Goal: Check status: Check status

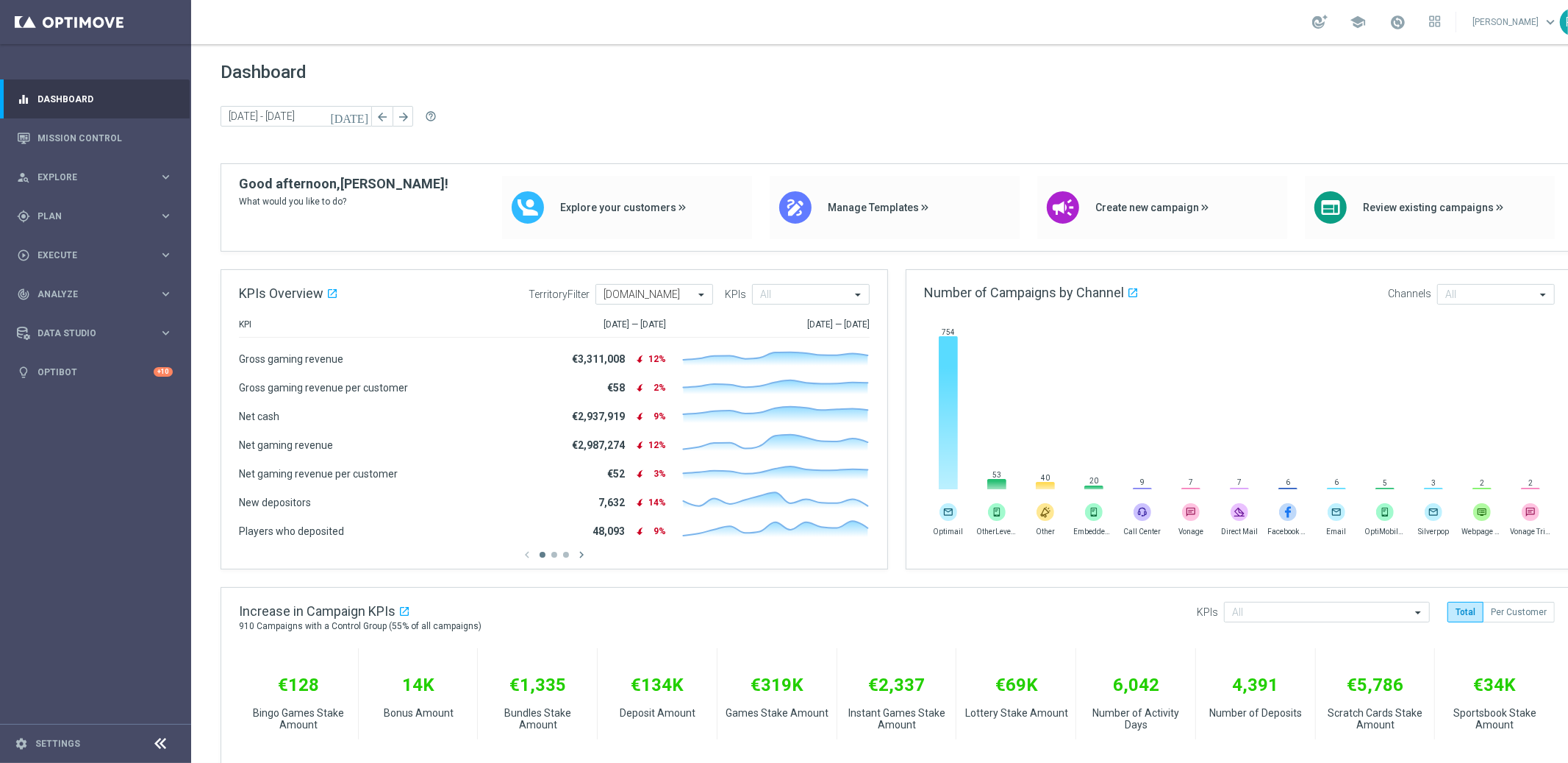
click at [1049, 111] on div "[DATE] [DATE] - [DATE] arrow_back arrow_forward help_outline" at bounding box center [896, 116] width 1353 height 22
click at [159, 133] on link "Mission Control" at bounding box center [105, 137] width 136 height 39
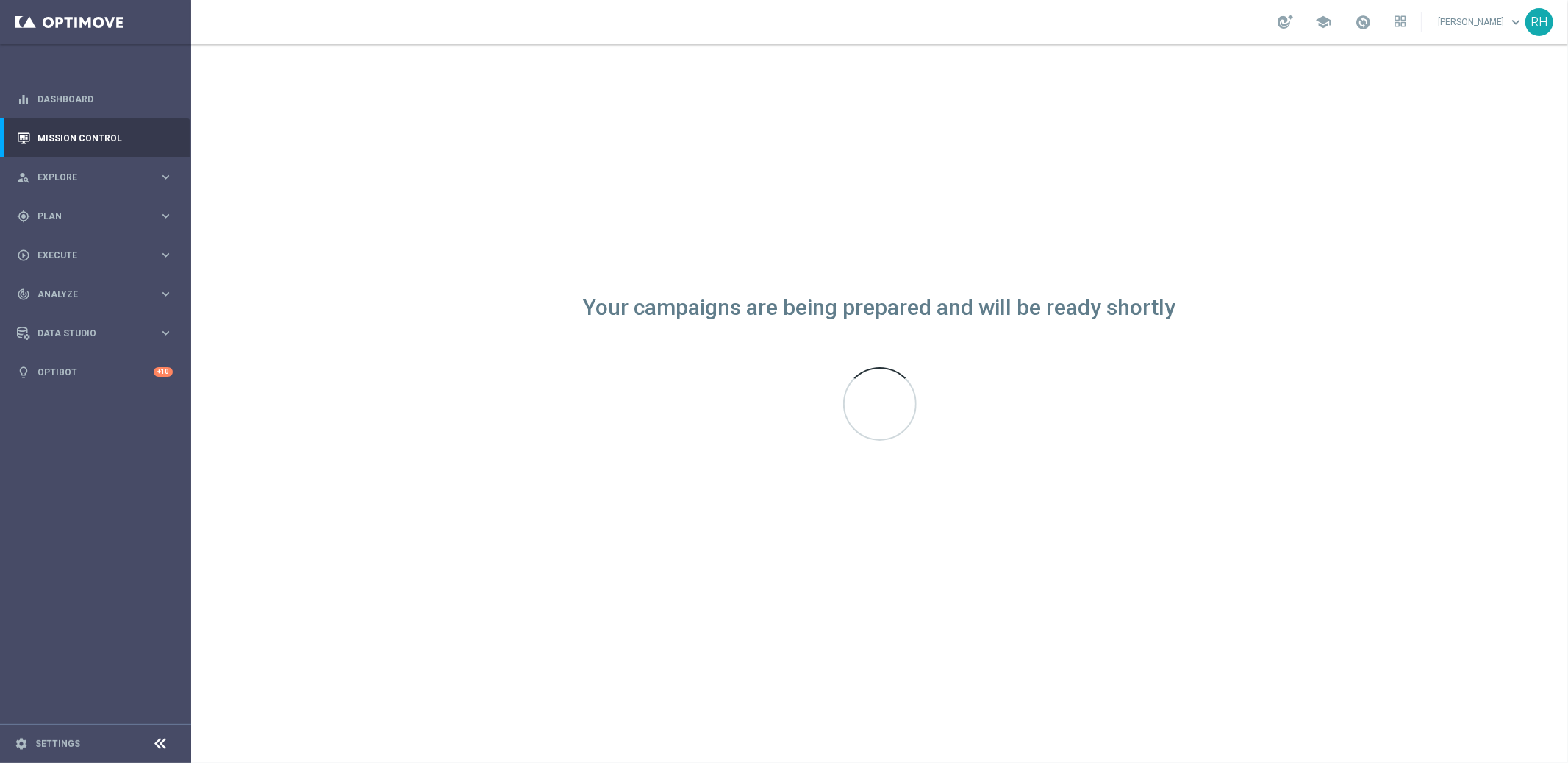
click at [684, 754] on div "Your campaigns are being prepared and will be ready shortly" at bounding box center [880, 402] width 1376 height 718
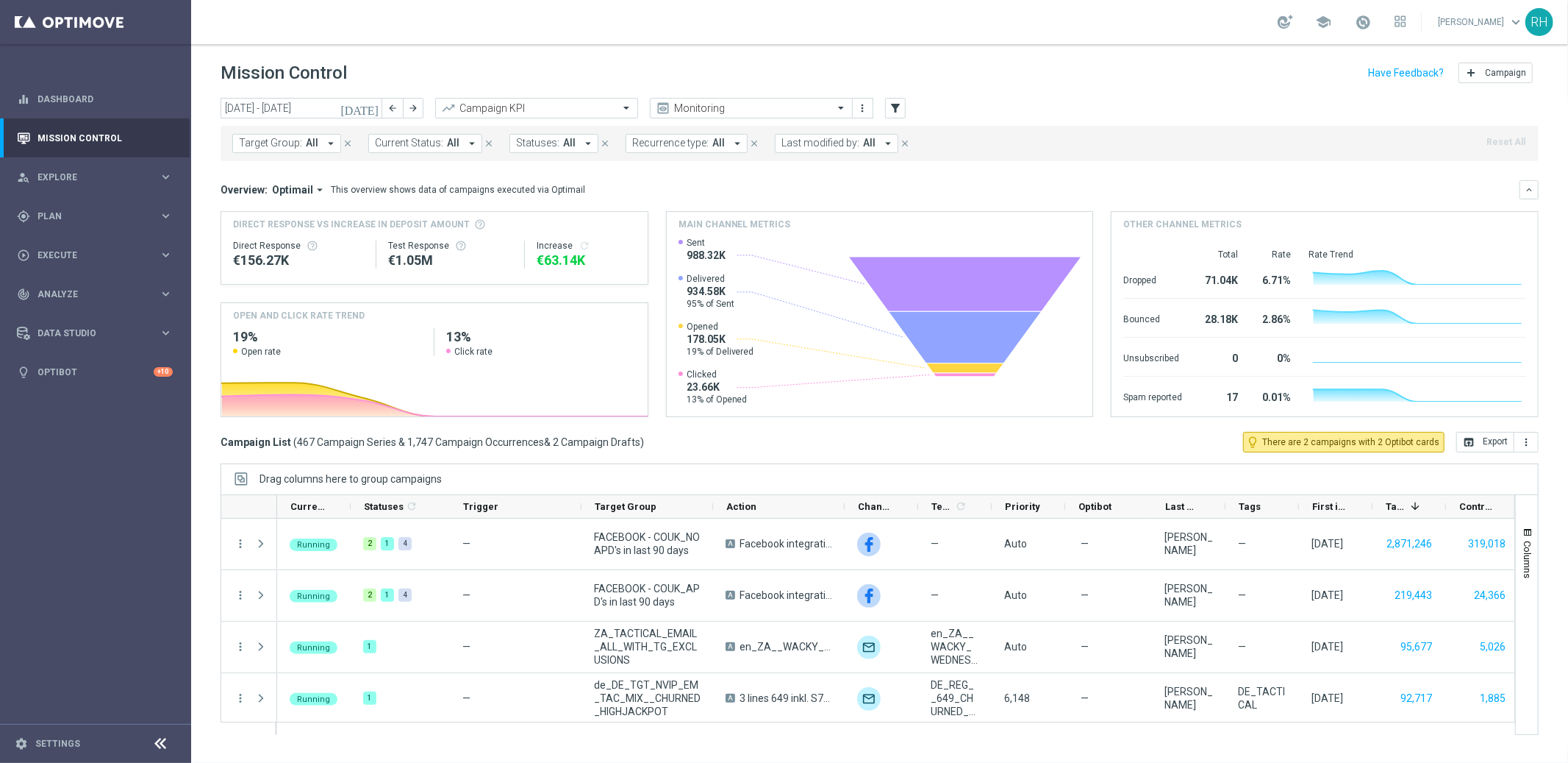
click at [375, 113] on icon "[DATE]" at bounding box center [359, 108] width 39 height 13
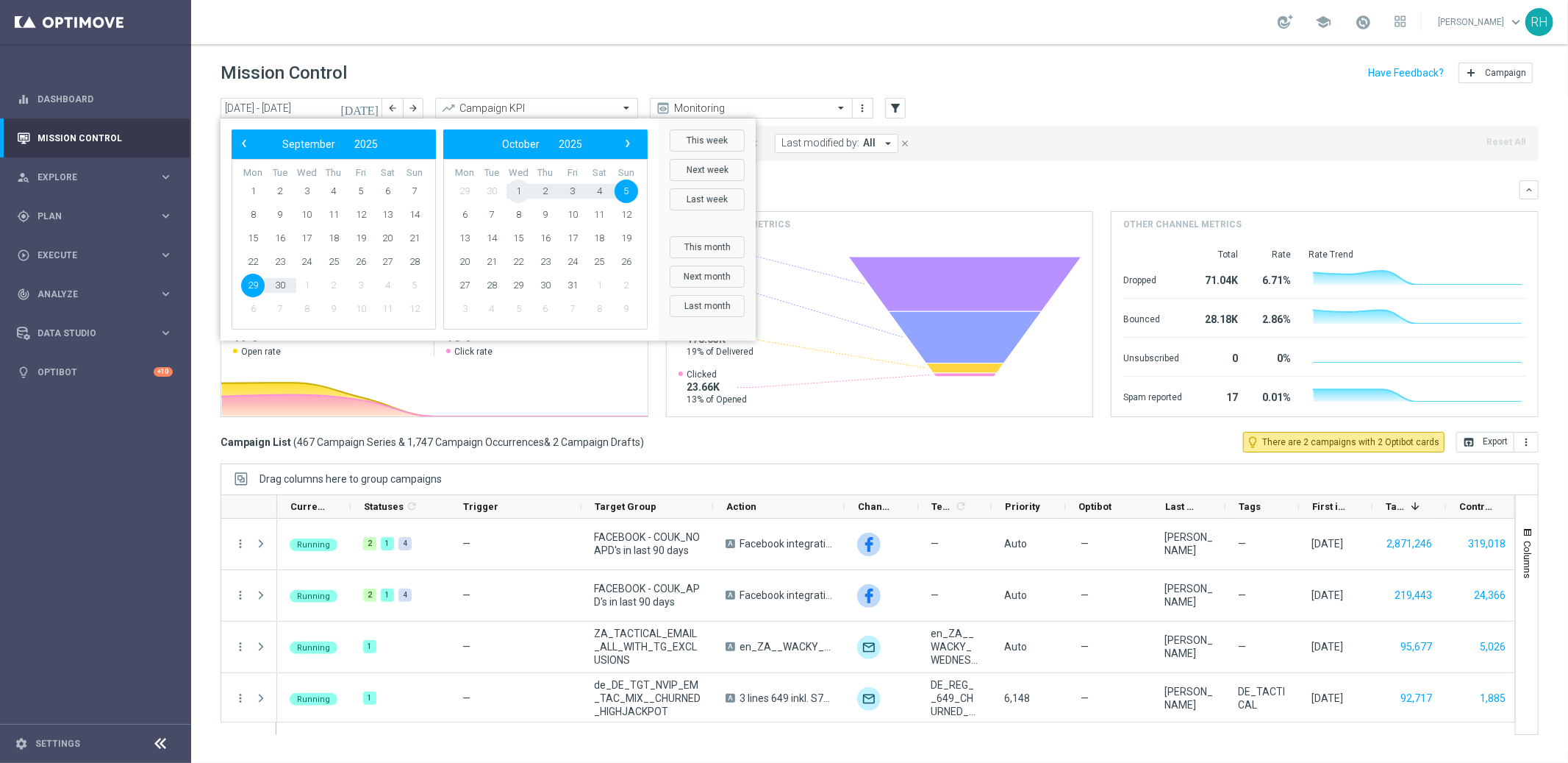
click at [509, 190] on span "1" at bounding box center [518, 191] width 24 height 24
click at [509, 190] on span "29" at bounding box center [518, 191] width 24 height 24
click at [308, 191] on span "1" at bounding box center [306, 191] width 24 height 24
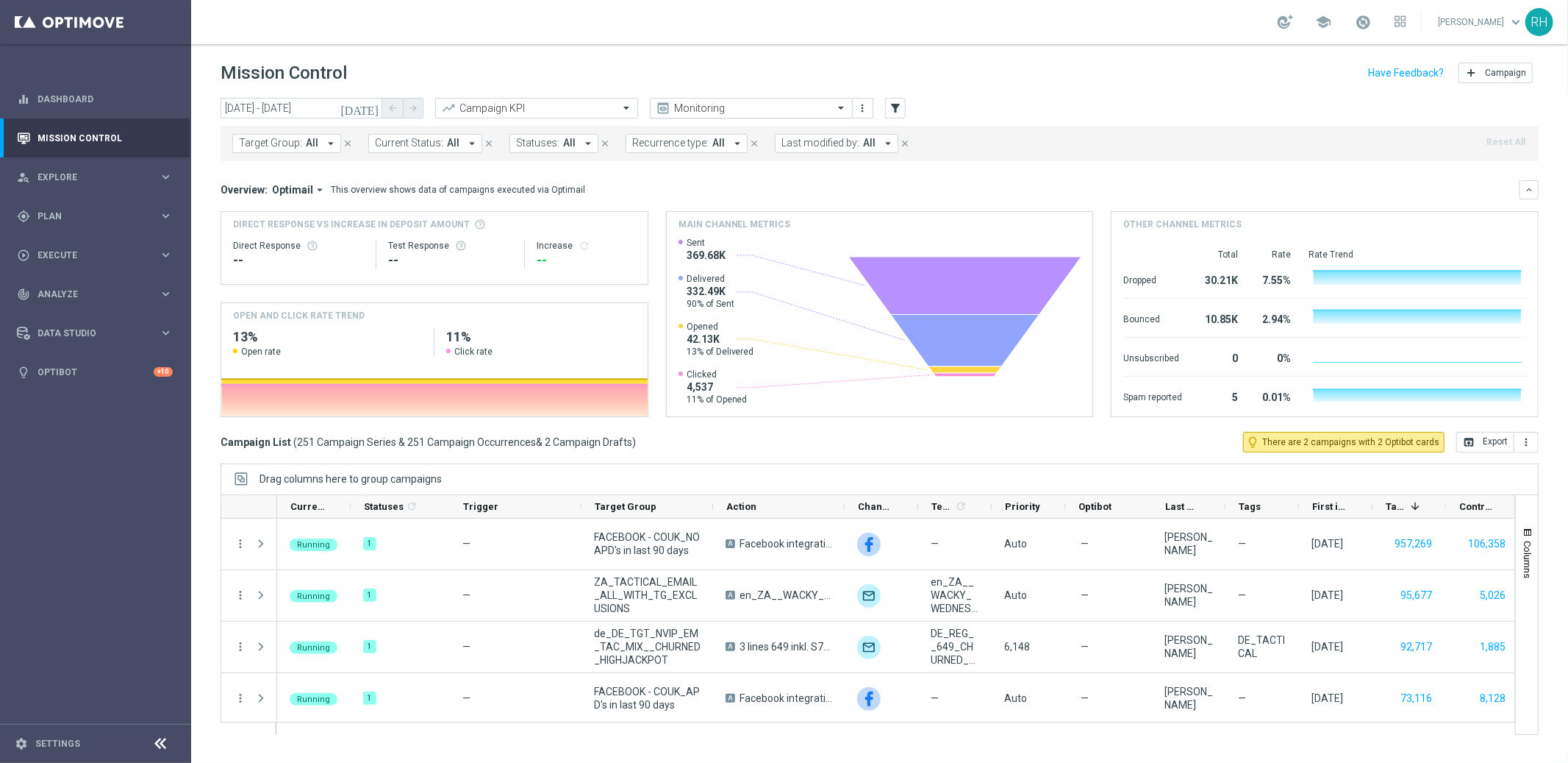
click at [772, 105] on input "text" at bounding box center [736, 108] width 157 height 12
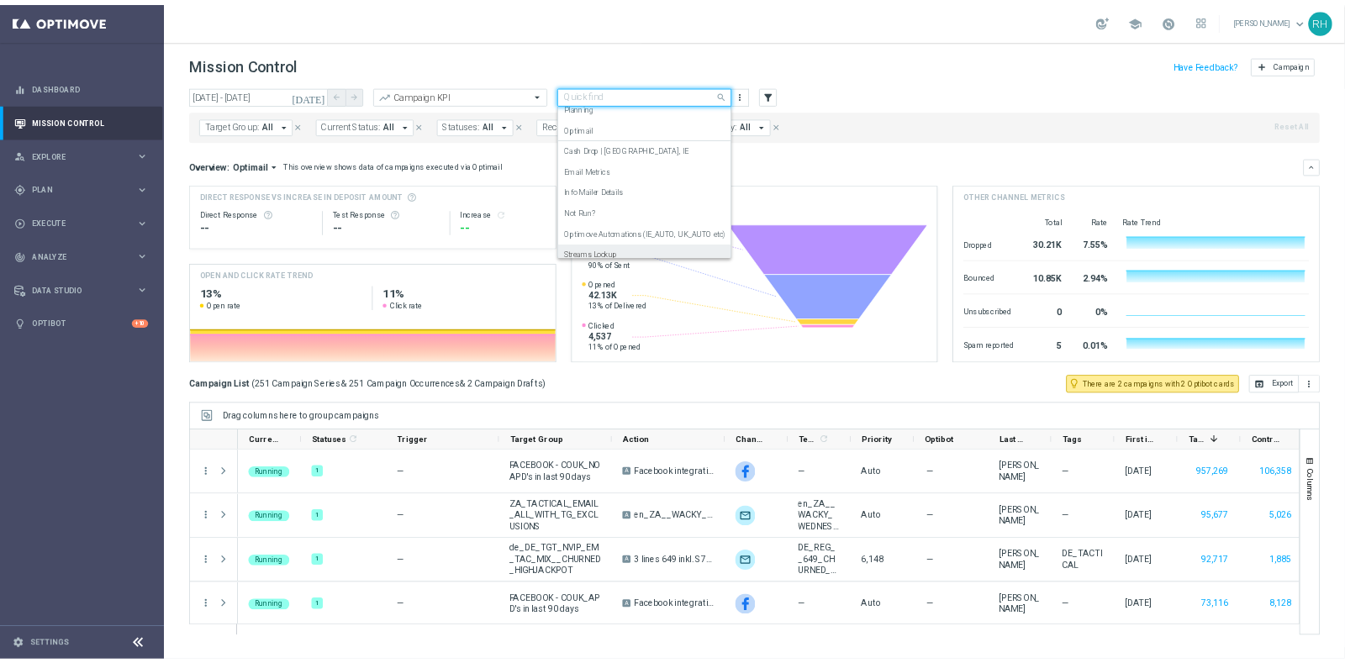
scroll to position [63, 0]
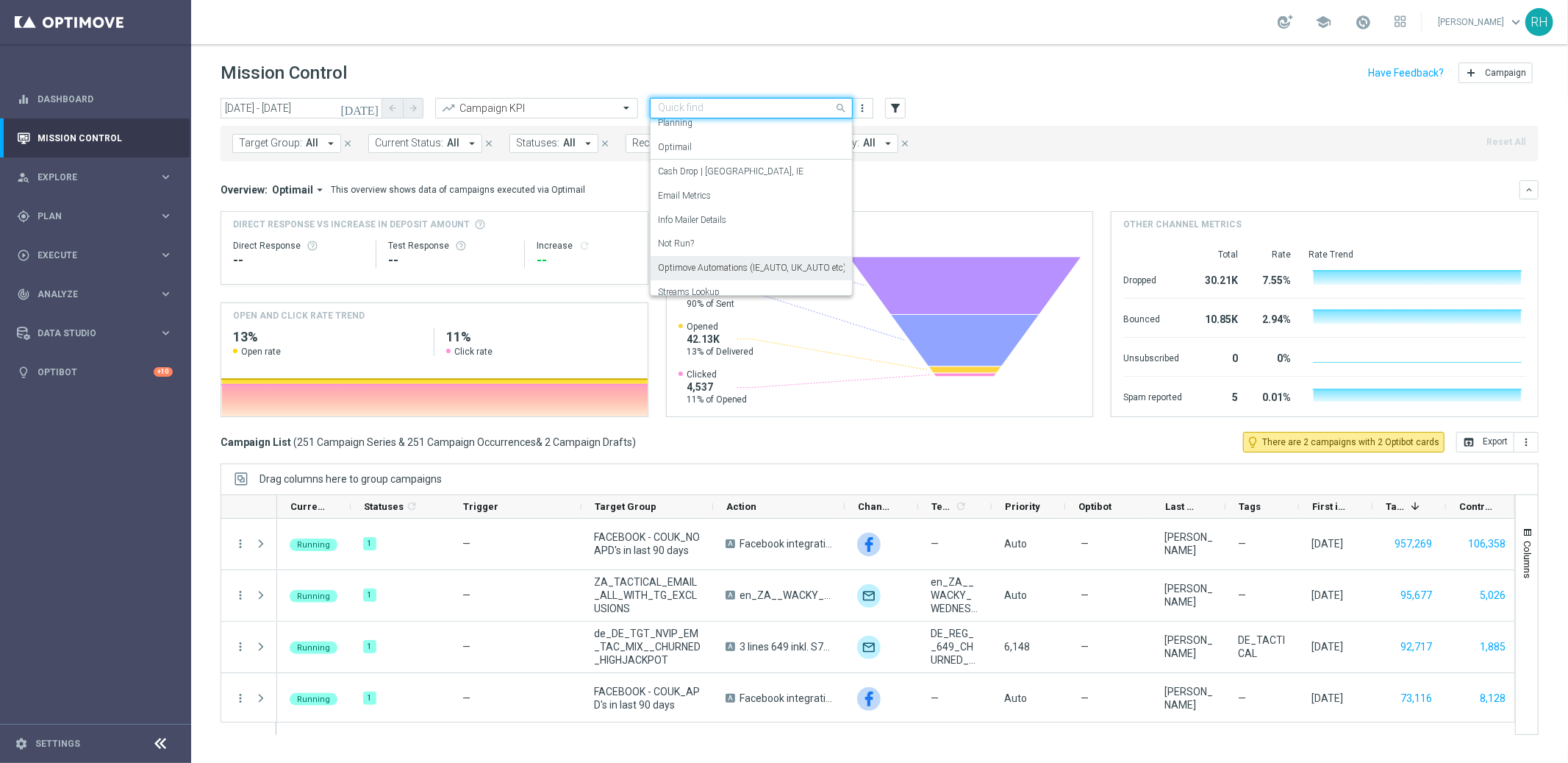
click at [795, 262] on label "Optimove Automations (IE_AUTO, UK_AUTO etc)" at bounding box center [751, 268] width 188 height 12
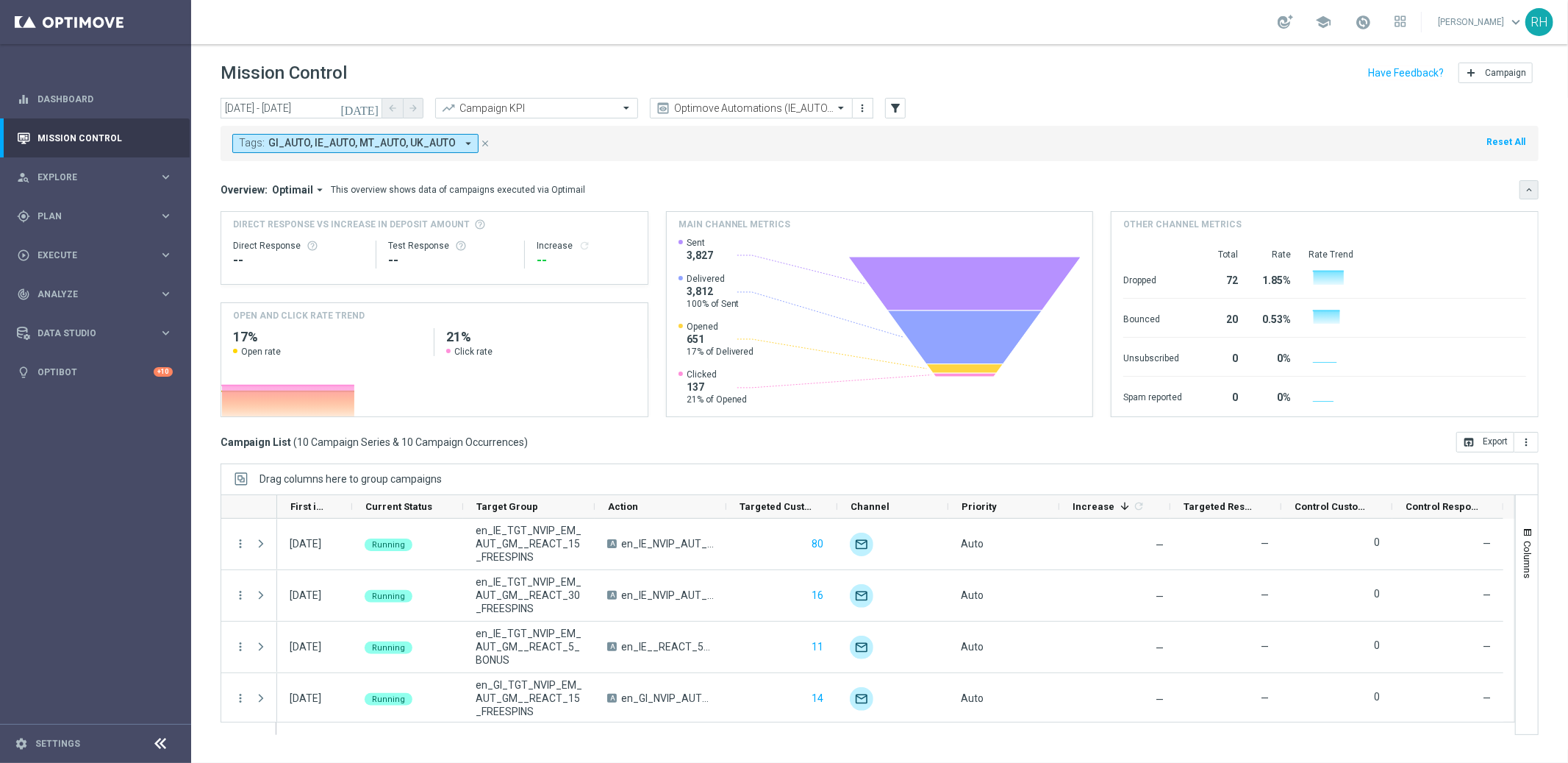
click at [1530, 192] on icon "keyboard_arrow_down" at bounding box center [1529, 190] width 10 height 10
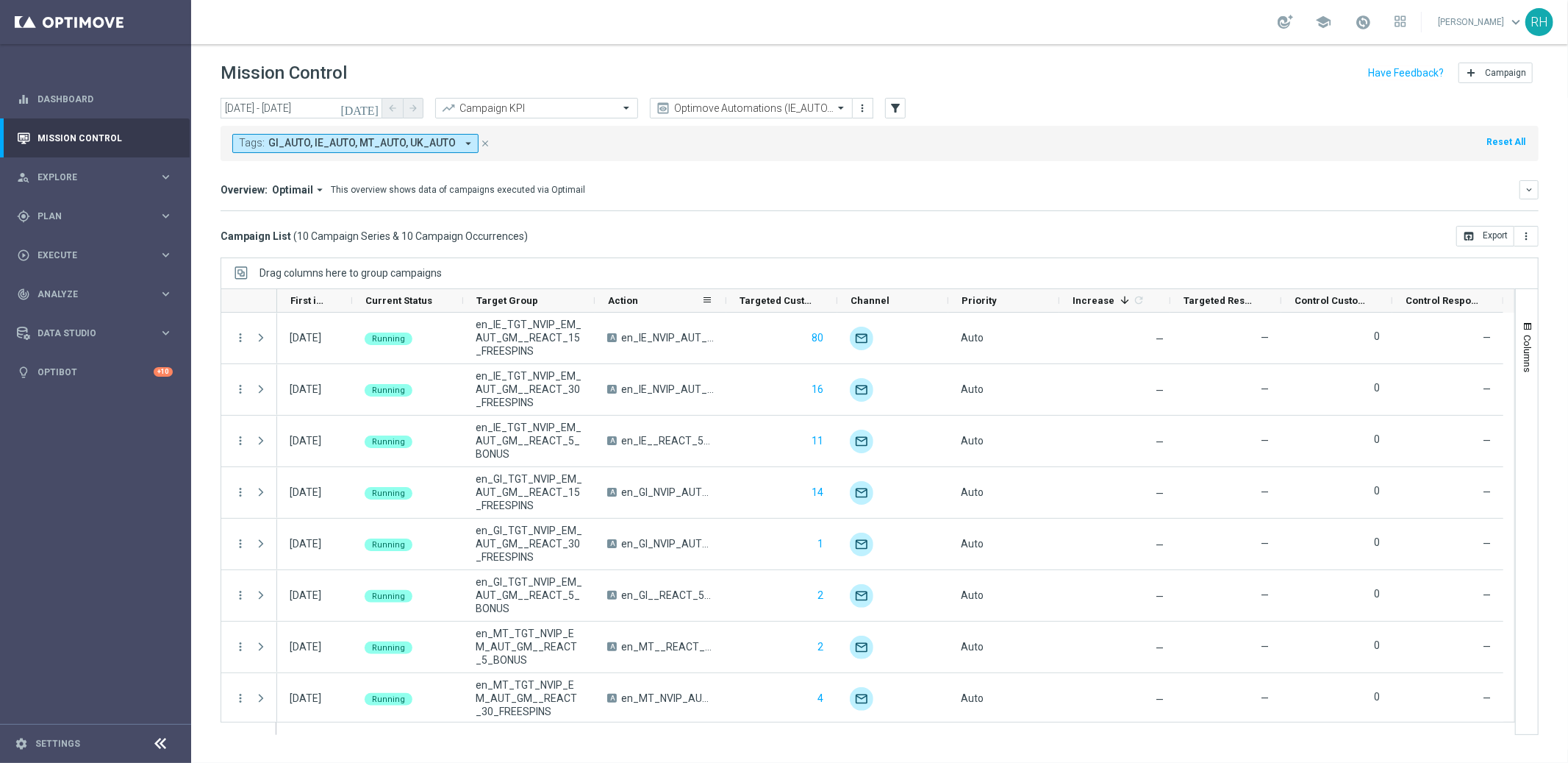
click at [595, 301] on div "Action" at bounding box center [660, 300] width 131 height 24
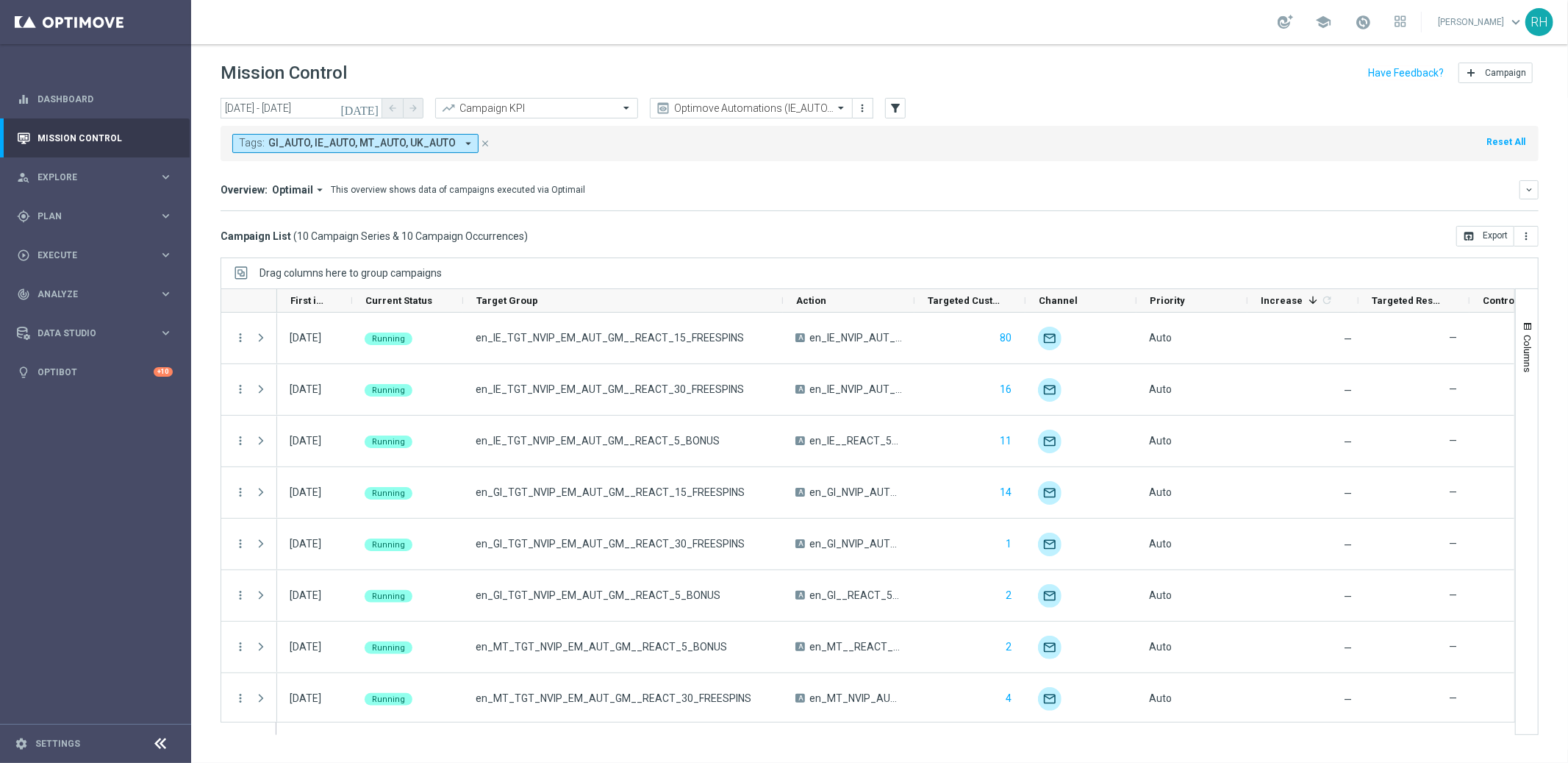
drag, startPoint x: 594, startPoint y: 302, endPoint x: 782, endPoint y: 284, distance: 188.9
click at [782, 284] on div "Drag columns here to group campaigns Drag here to set column labels" at bounding box center [879, 496] width 1318 height 478
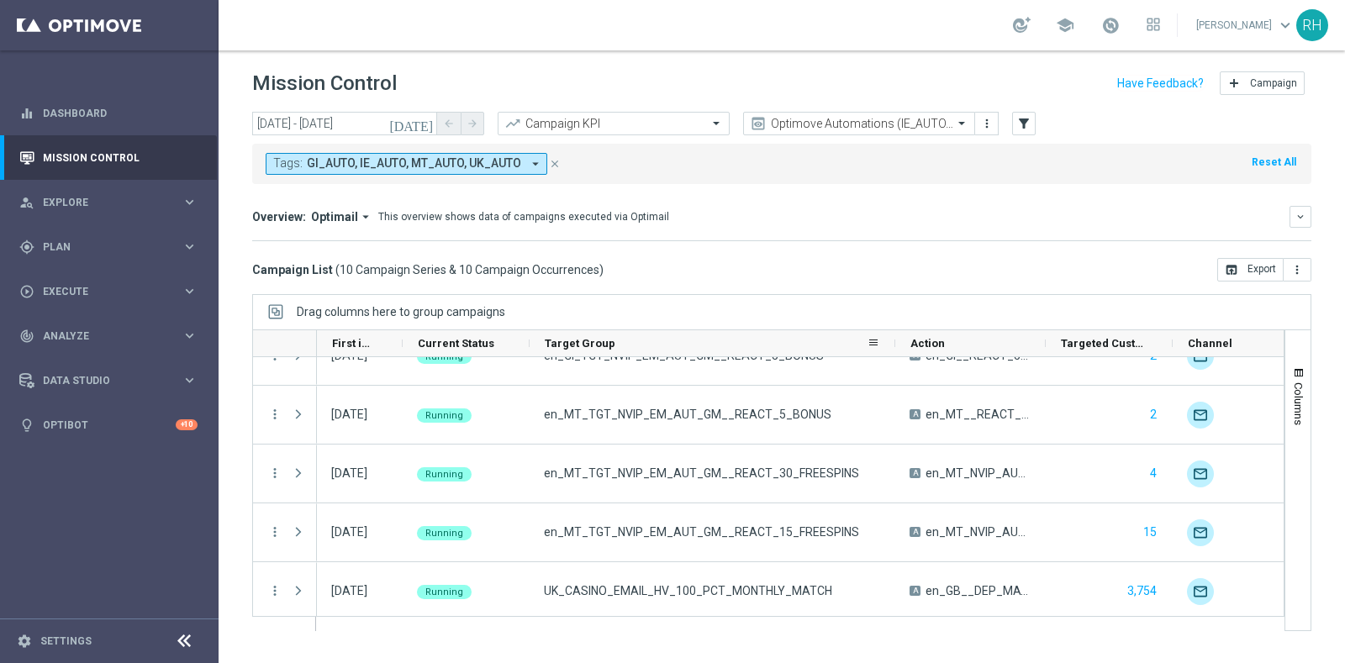
scroll to position [327, 0]
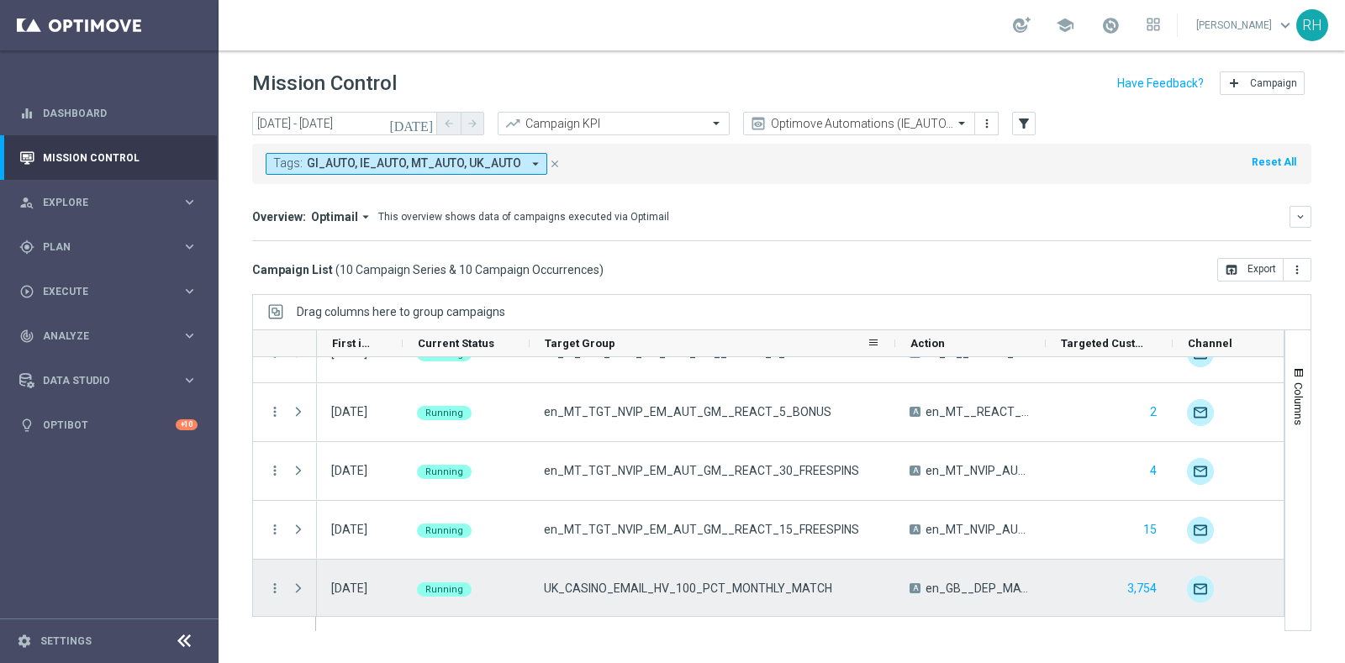
click at [743, 576] on div "UK_CASINO_EMAIL_HV_100_PCT_MONTHLY_MATCH" at bounding box center [713, 589] width 366 height 58
click at [271, 588] on icon "more_vert" at bounding box center [274, 588] width 15 height 15
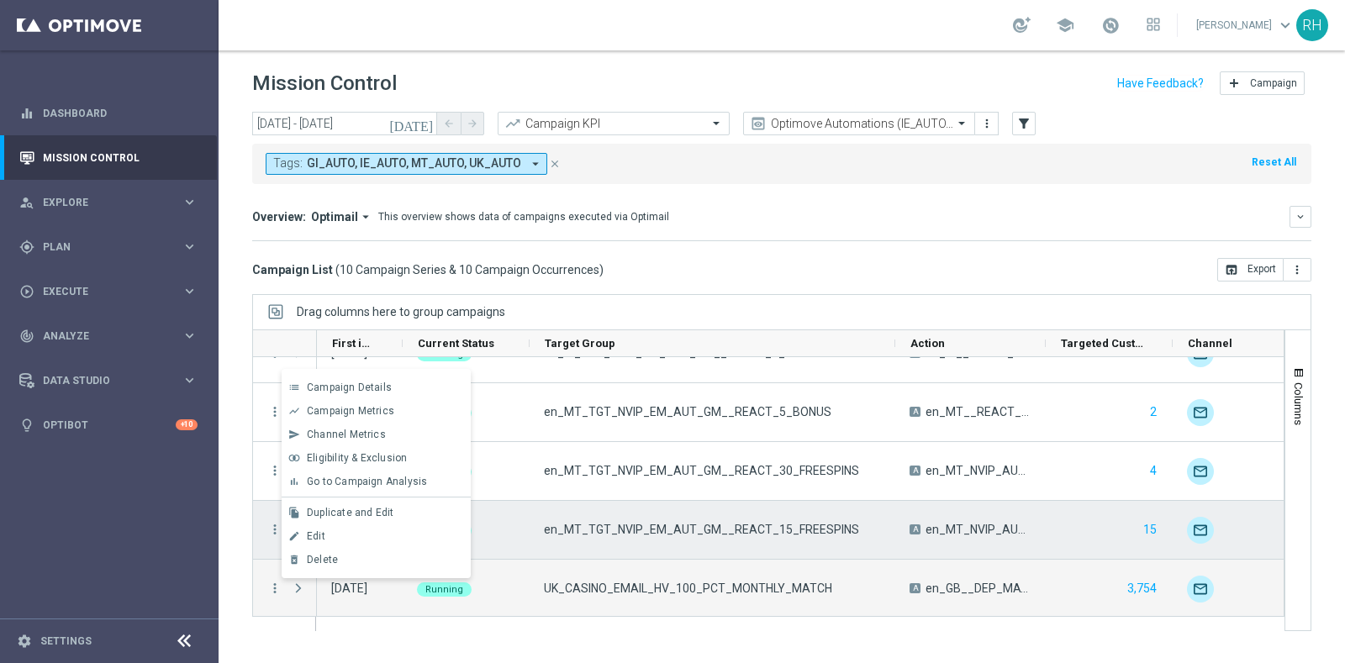
click at [752, 529] on span "en_MT_TGT_NVIP_EM_AUT_GM__REACT_15_FREESPINS" at bounding box center [701, 529] width 315 height 15
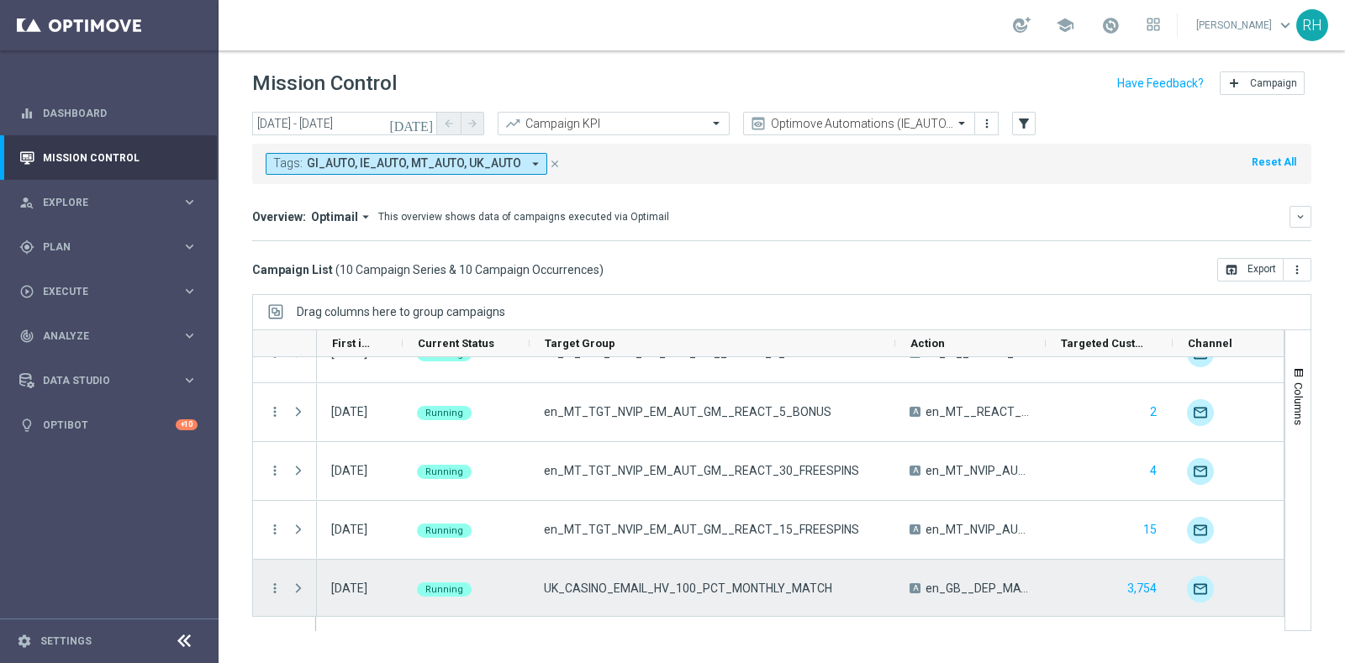
click at [741, 582] on span "UK_CASINO_EMAIL_HV_100_PCT_MONTHLY_MATCH" at bounding box center [688, 588] width 288 height 15
click at [275, 591] on icon "more_vert" at bounding box center [274, 588] width 15 height 15
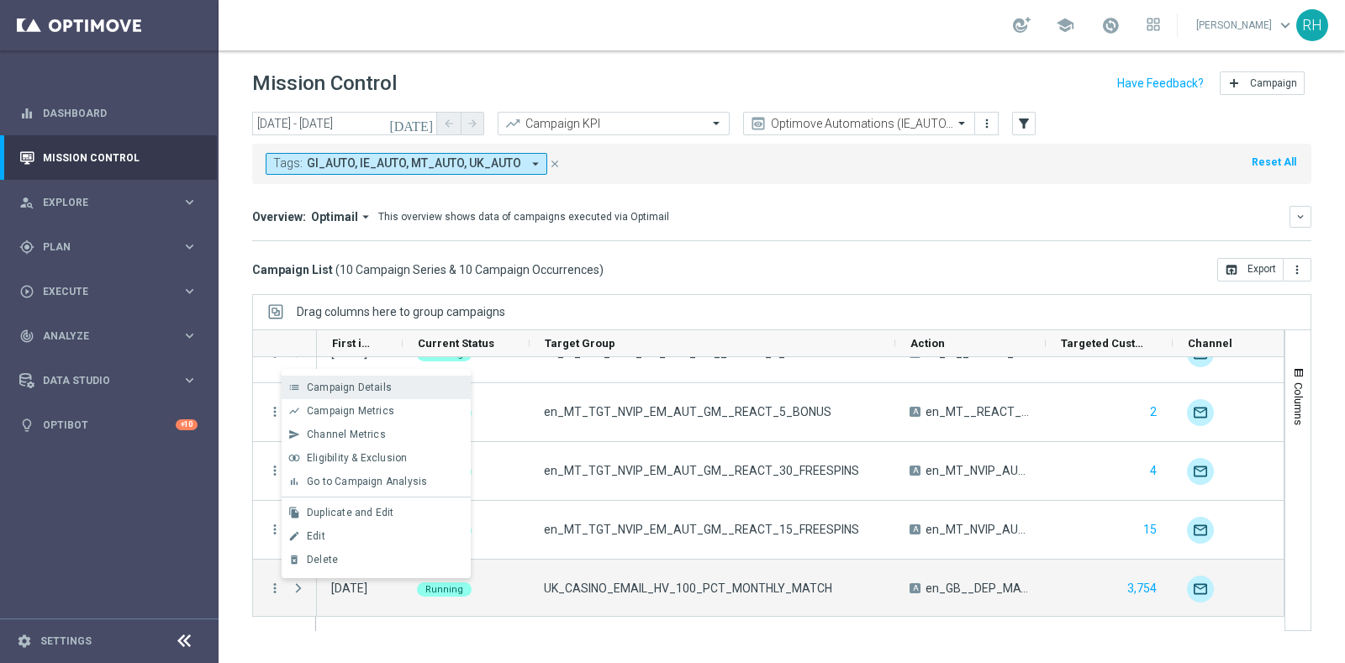
click at [333, 393] on div "list Campaign Details" at bounding box center [376, 388] width 189 height 24
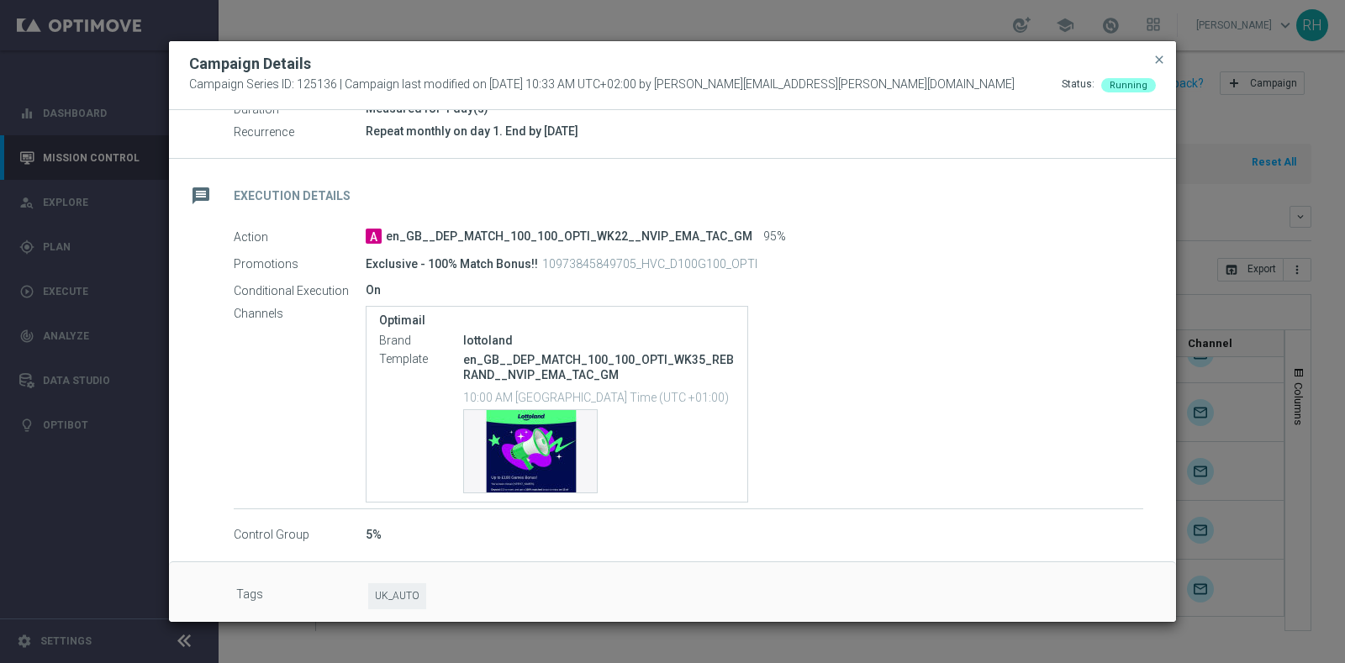
scroll to position [238, 0]
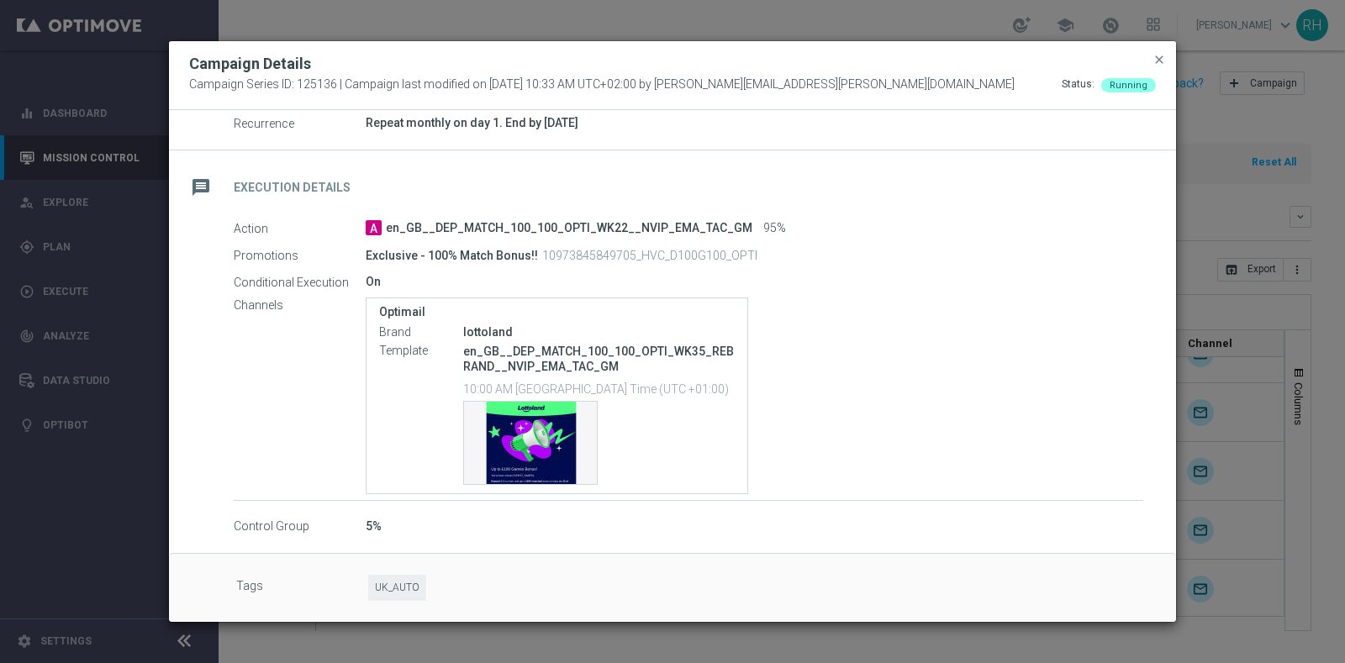
click at [692, 252] on p "10973845849705_HVC_D100G100_OPTI" at bounding box center [649, 255] width 215 height 15
copy p "10973845849705_HVC_D100G100_OPTI"
click at [1152, 61] on div "Campaign Details Campaign Series ID: 125136 | Campaign last modified on [DATE] …" at bounding box center [672, 75] width 1007 height 69
click at [1155, 61] on span "close" at bounding box center [1158, 59] width 13 height 13
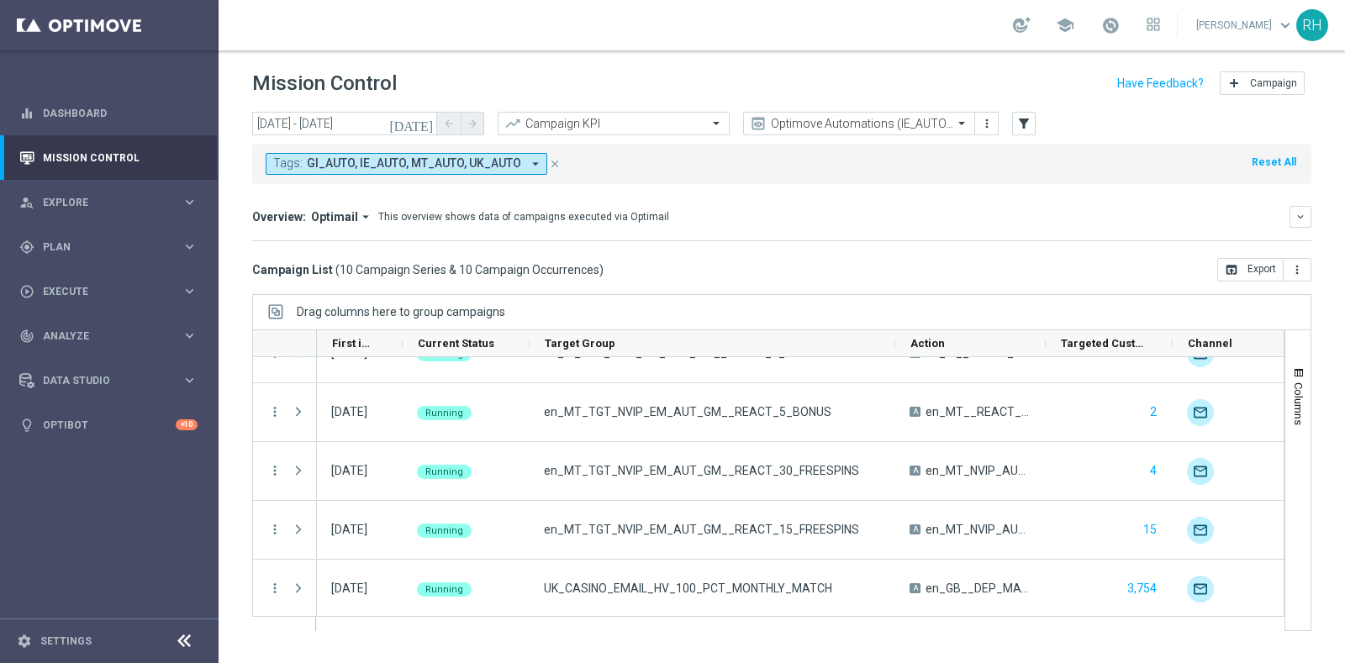
click at [934, 166] on div "Tags: GI_AUTO, IE_AUTO, MT_AUTO, UK_AUTO arrow_drop_down close Reset All" at bounding box center [781, 164] width 1059 height 40
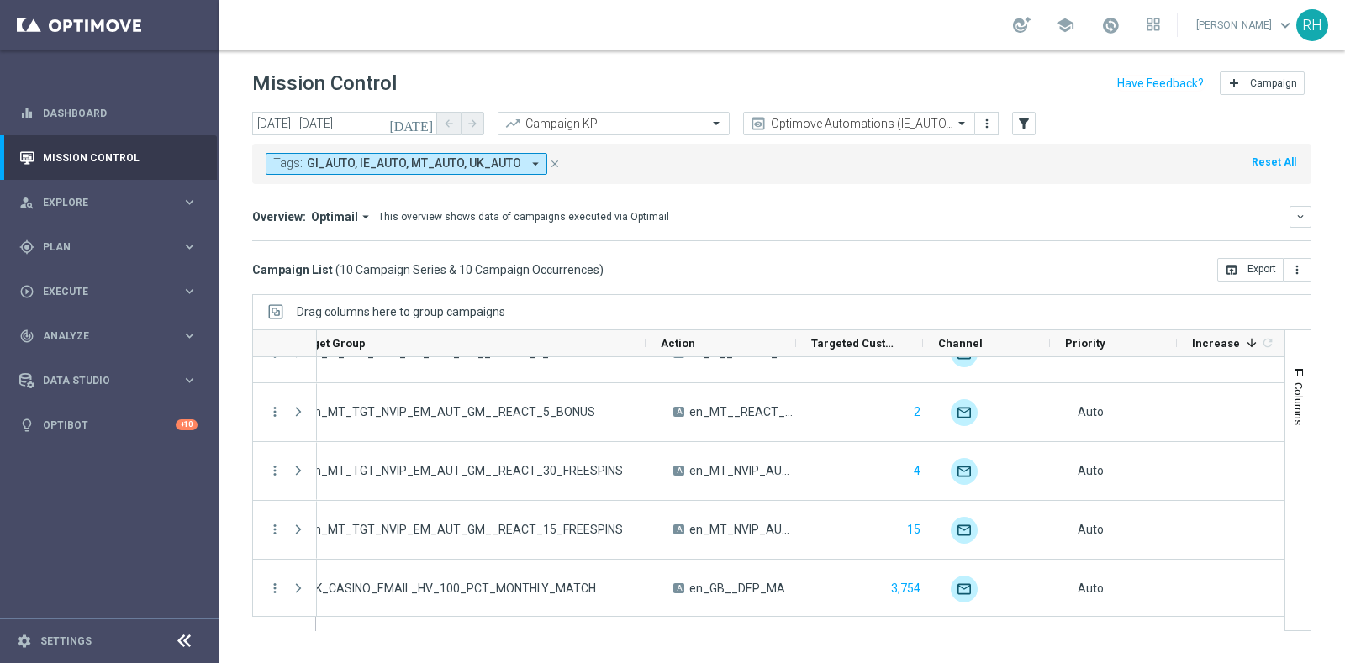
scroll to position [0, 250]
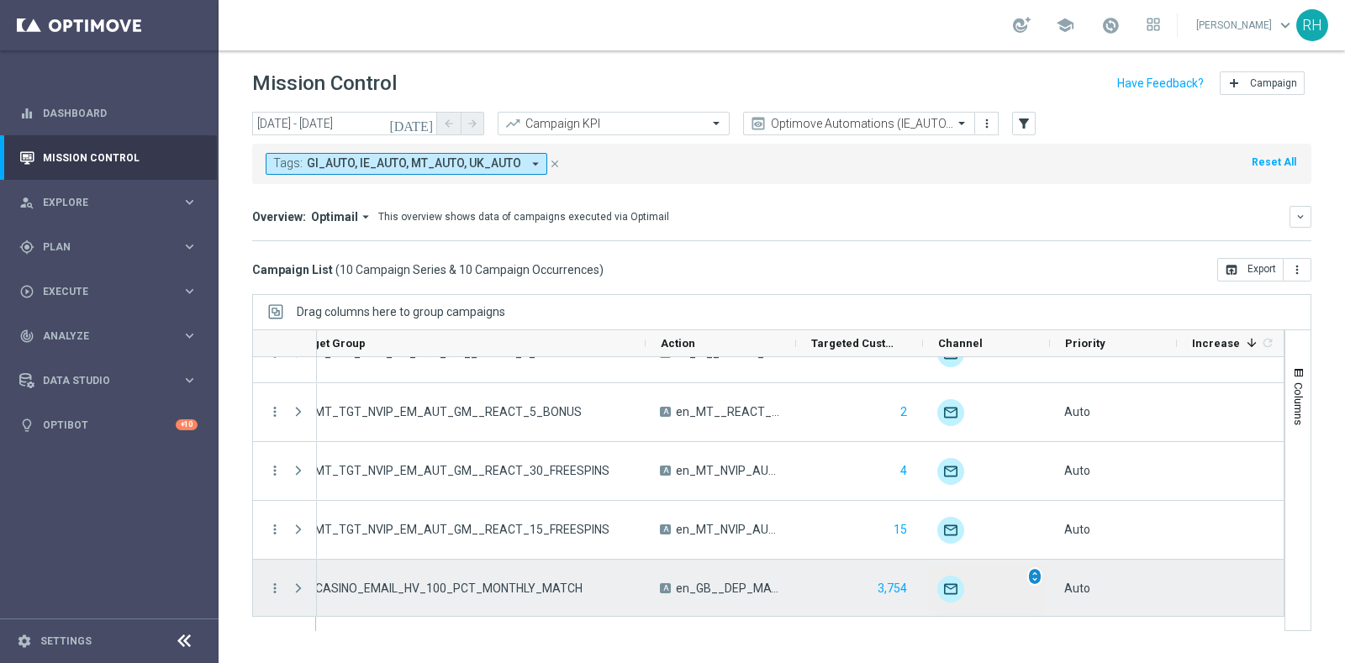
click at [1037, 572] on span "unfold_more" at bounding box center [1035, 577] width 12 height 12
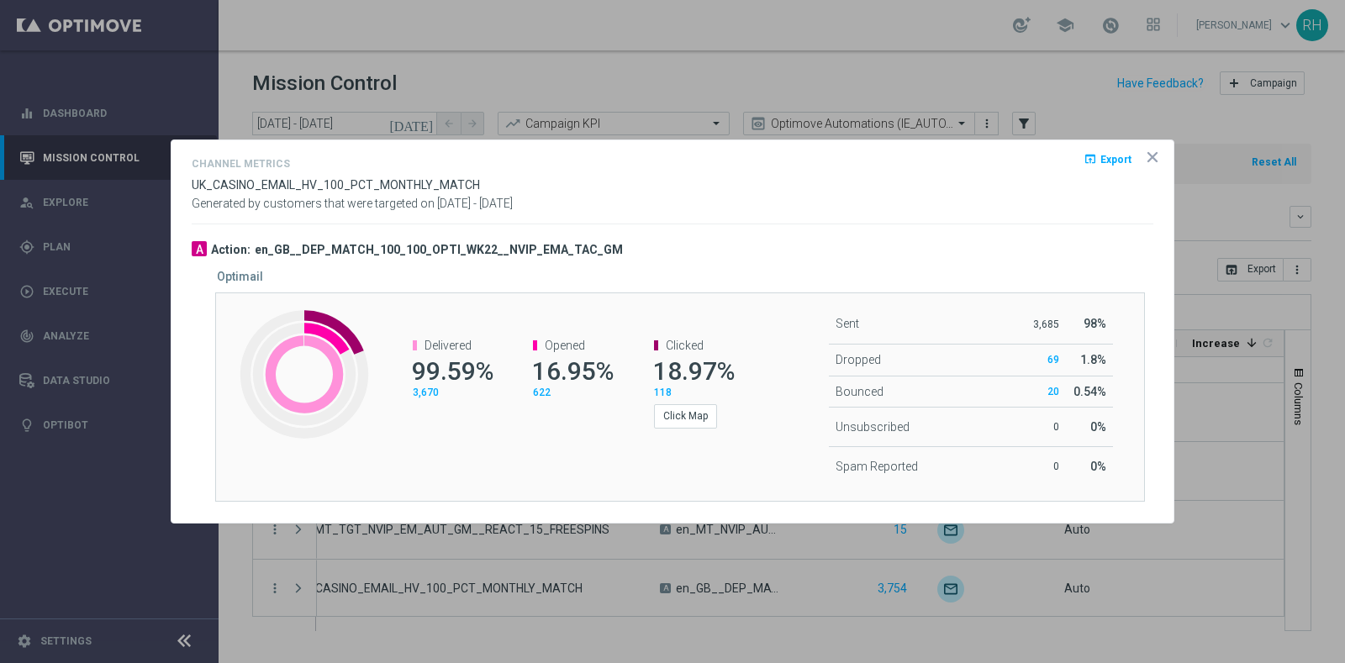
click at [1161, 158] on opti-dialog-container "Channel Metrics open_in_browser Export UK_CASINO_EMAIL_HV_100_PCT_MONTHLY_MATCH…" at bounding box center [672, 331] width 1002 height 383
click at [1155, 162] on icon "icon" at bounding box center [1152, 157] width 17 height 17
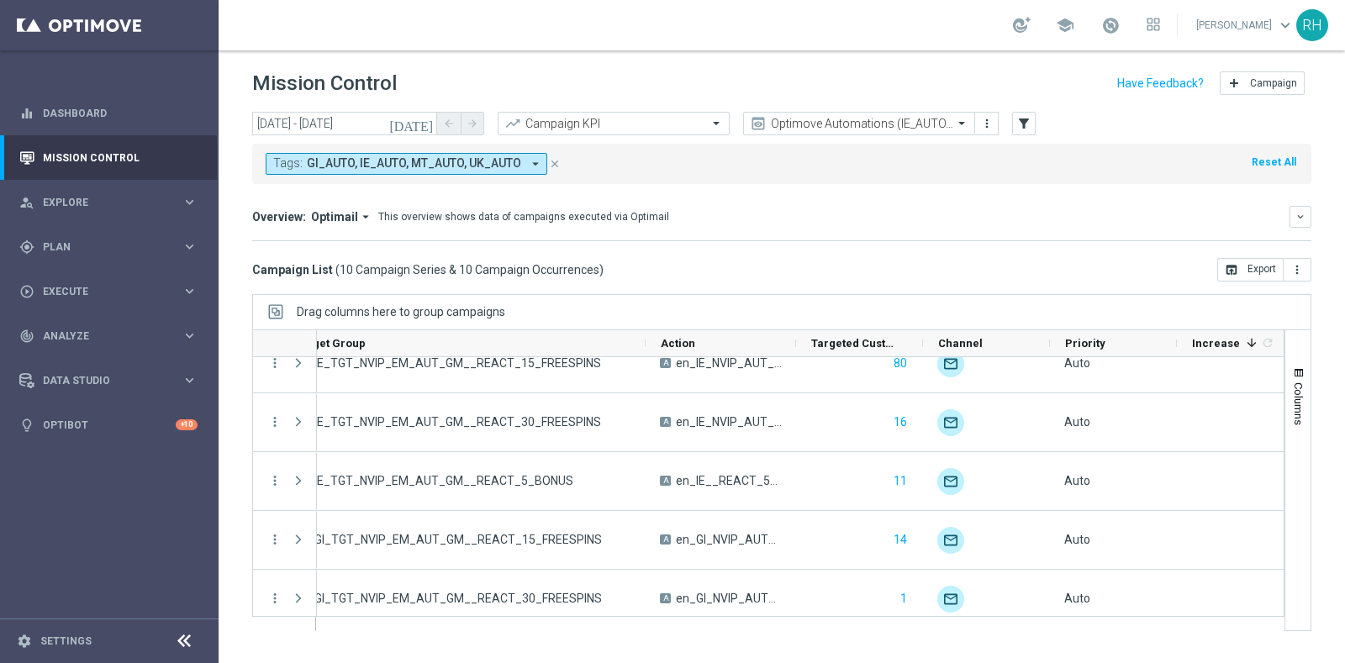
scroll to position [0, 0]
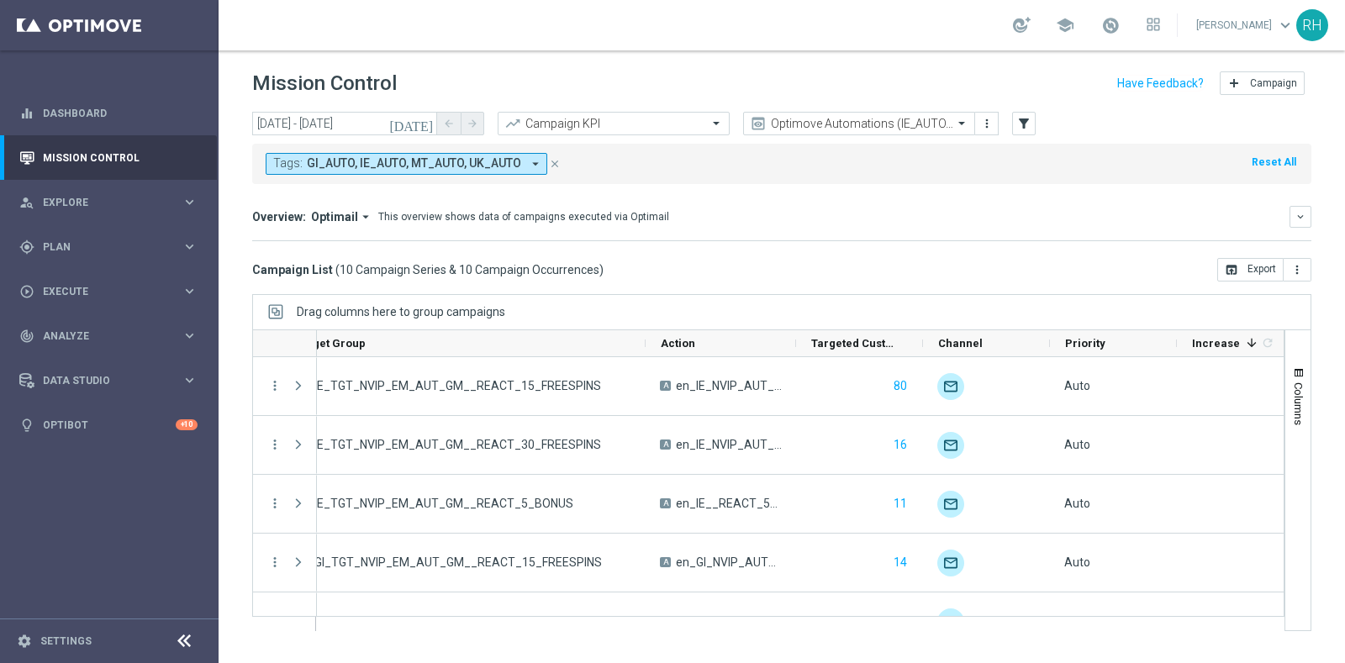
click at [462, 170] on button "Tags: GI_AUTO, IE_AUTO, MT_AUTO, UK_AUTO arrow_drop_down" at bounding box center [407, 164] width 282 height 22
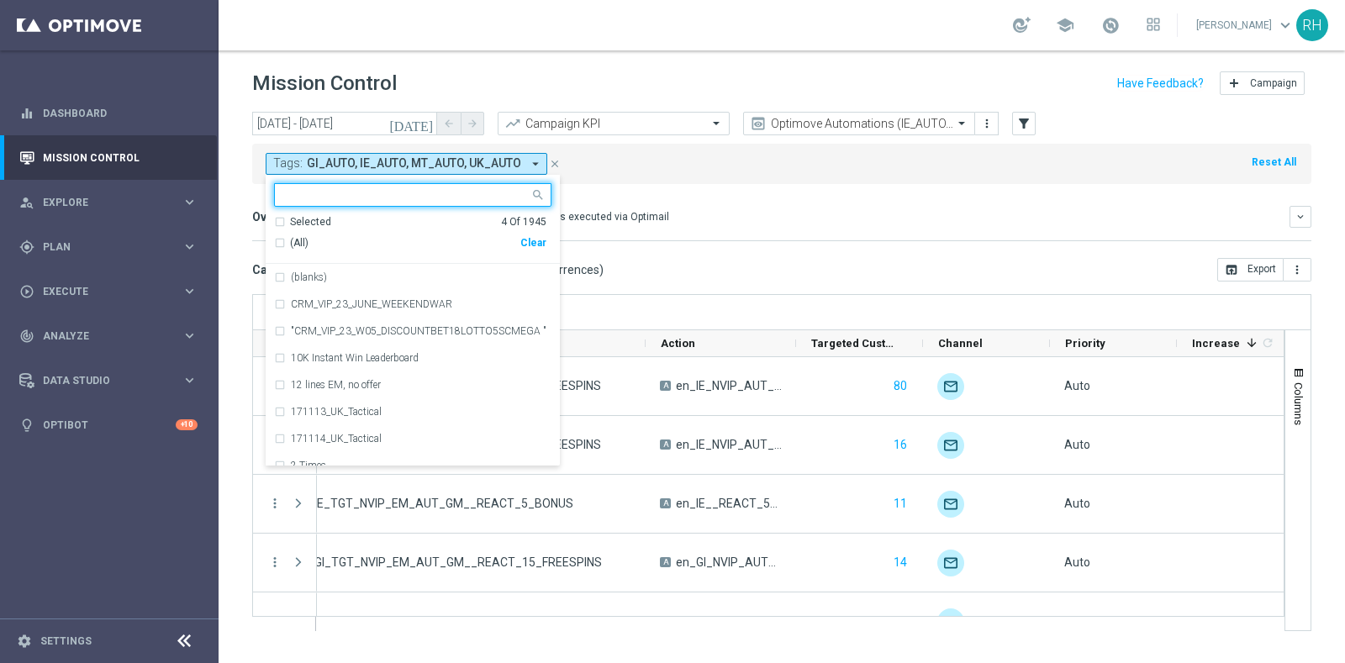
click at [425, 125] on icon "[DATE]" at bounding box center [411, 123] width 45 height 15
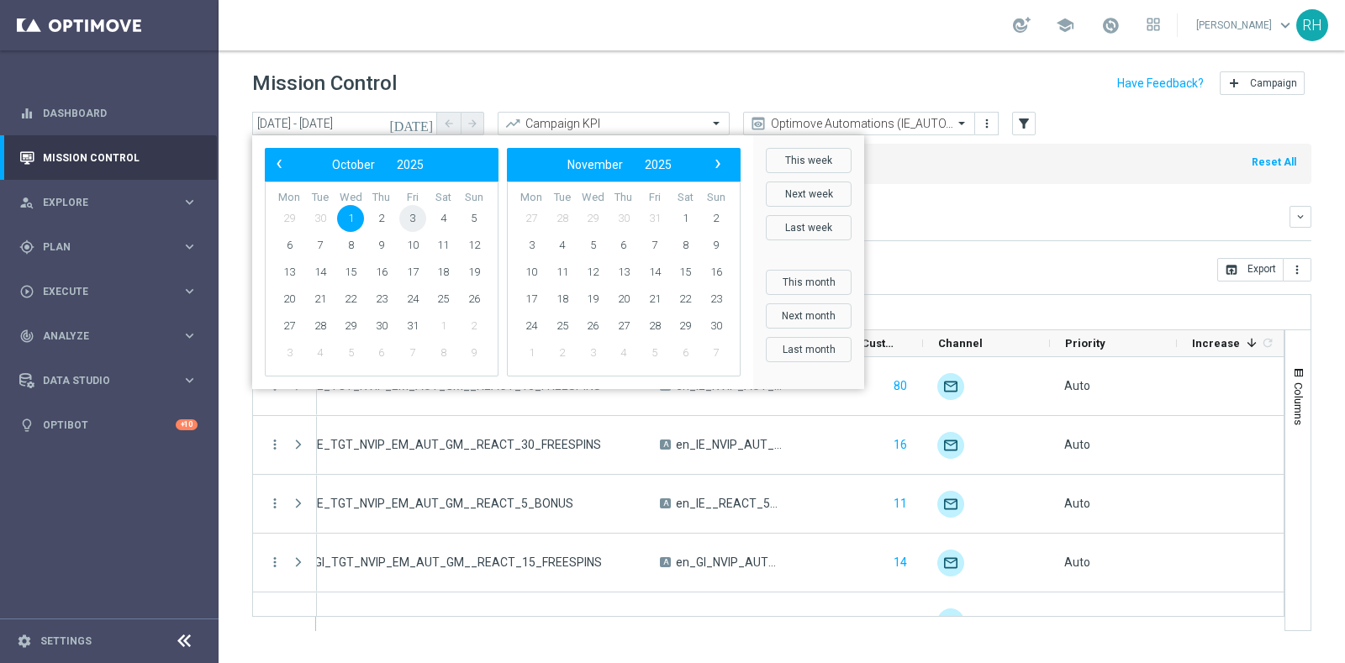
click at [419, 222] on span "3" at bounding box center [412, 218] width 27 height 27
type input "[DATE] - [DATE]"
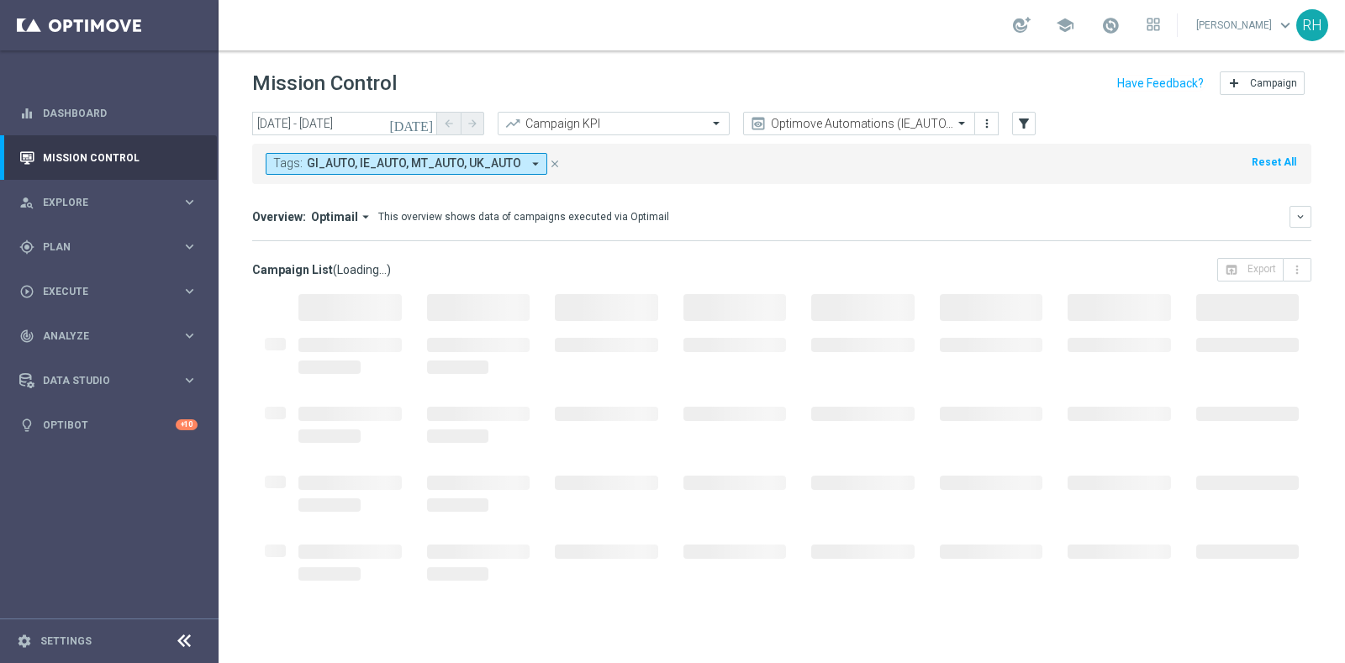
click at [415, 171] on button "Tags: GI_AUTO, IE_AUTO, MT_AUTO, UK_AUTO arrow_drop_down" at bounding box center [407, 164] width 282 height 22
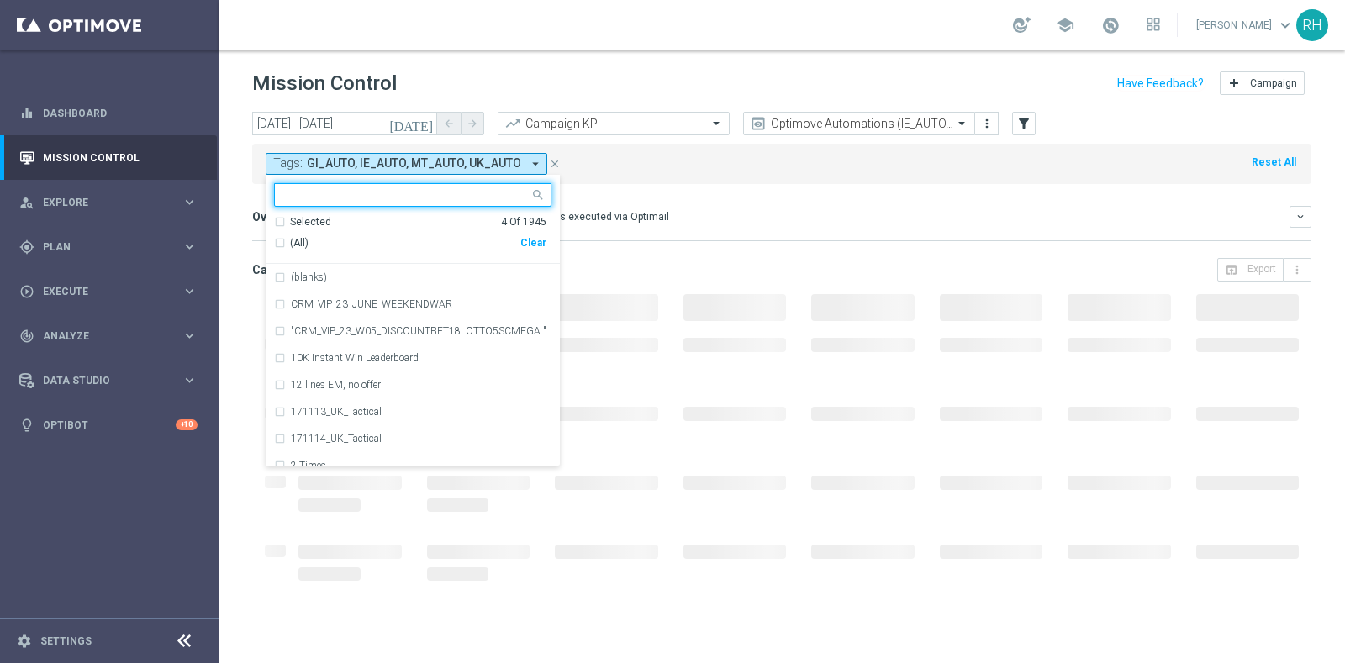
click at [0, 0] on div "Clear" at bounding box center [0, 0] width 0 height 0
click at [660, 206] on div "Overview: Optimail arrow_drop_down This overview shows data of campaigns execut…" at bounding box center [781, 217] width 1059 height 22
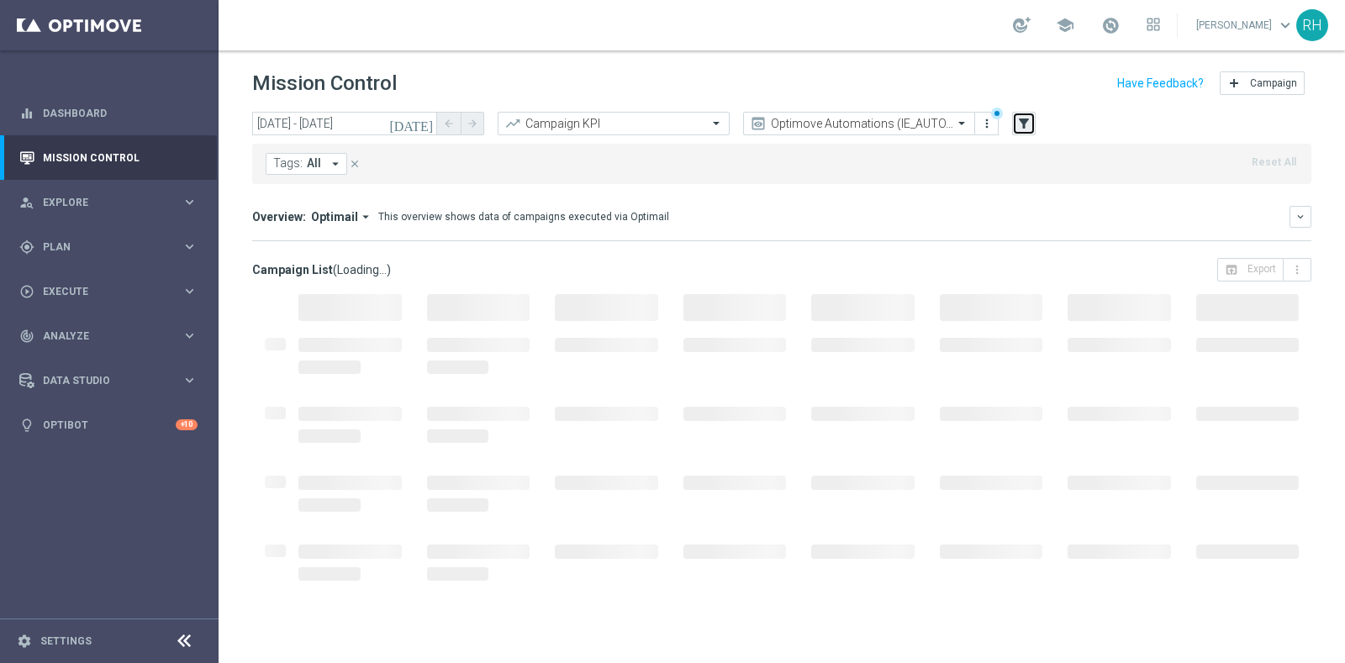
click at [1031, 130] on icon "filter_alt" at bounding box center [1023, 123] width 15 height 15
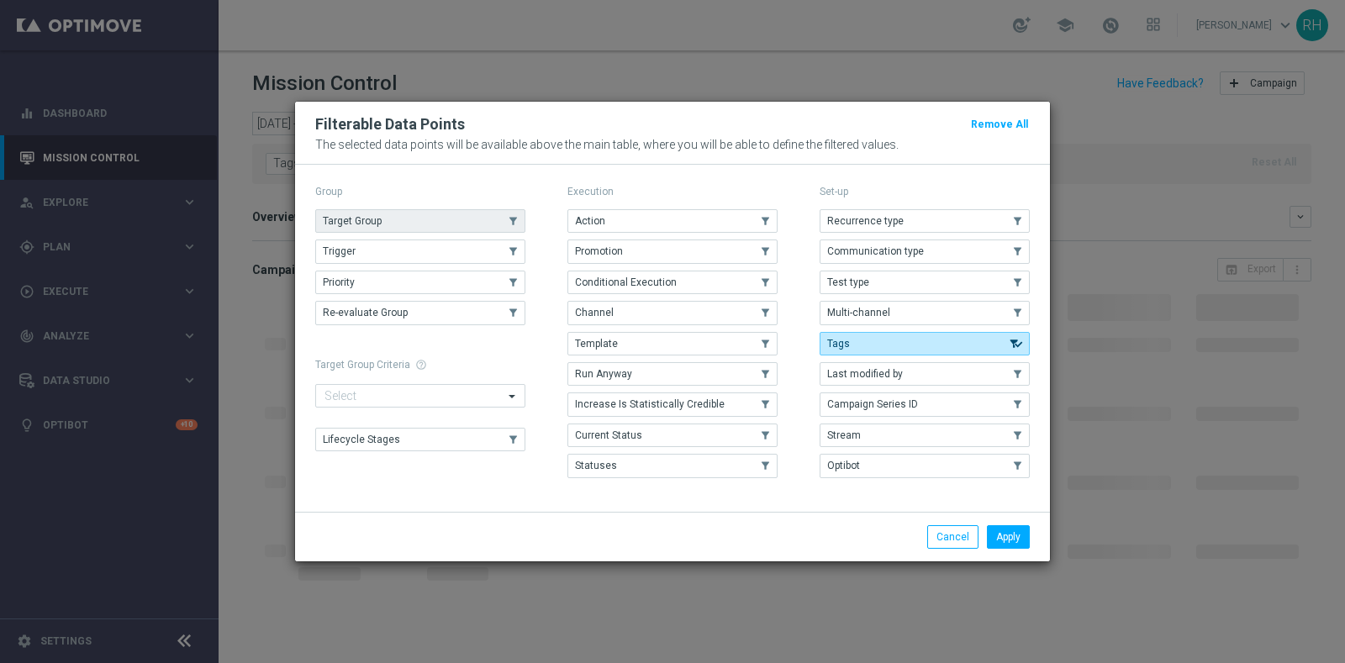
click at [463, 229] on button "Target Group" at bounding box center [420, 221] width 210 height 24
click at [1005, 526] on button "Apply" at bounding box center [1008, 537] width 43 height 24
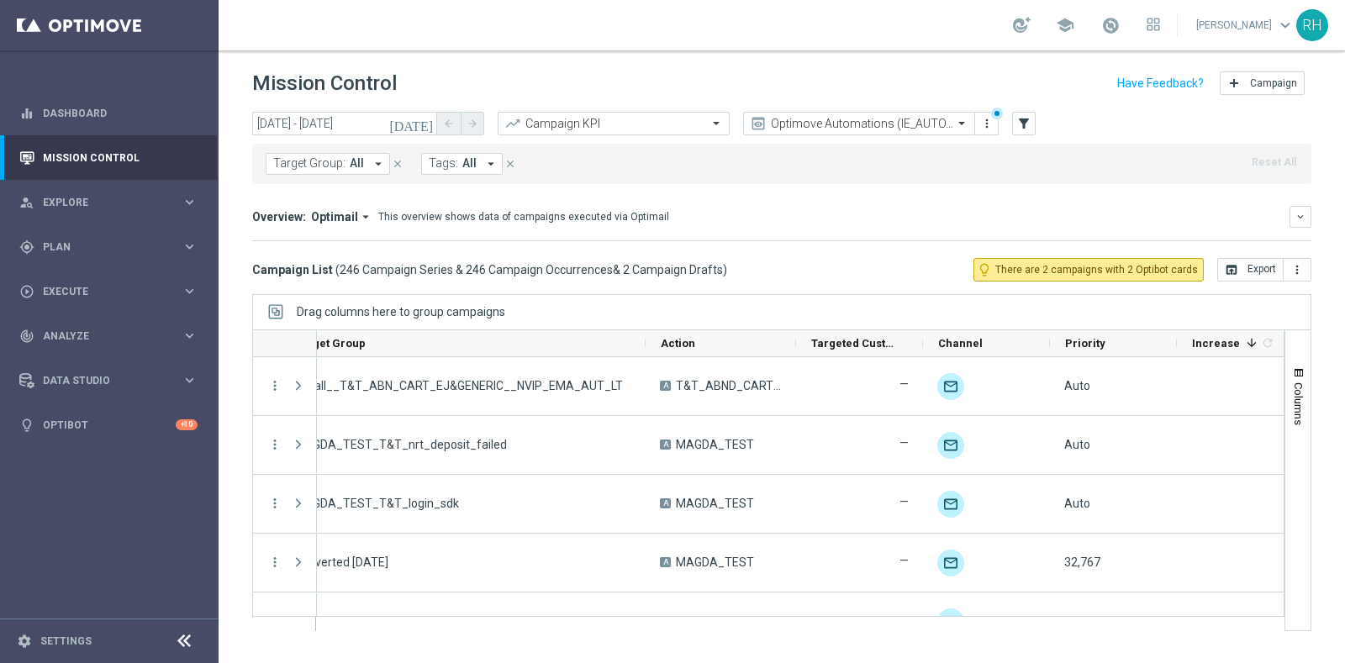
click at [350, 165] on span "All" at bounding box center [357, 163] width 14 height 14
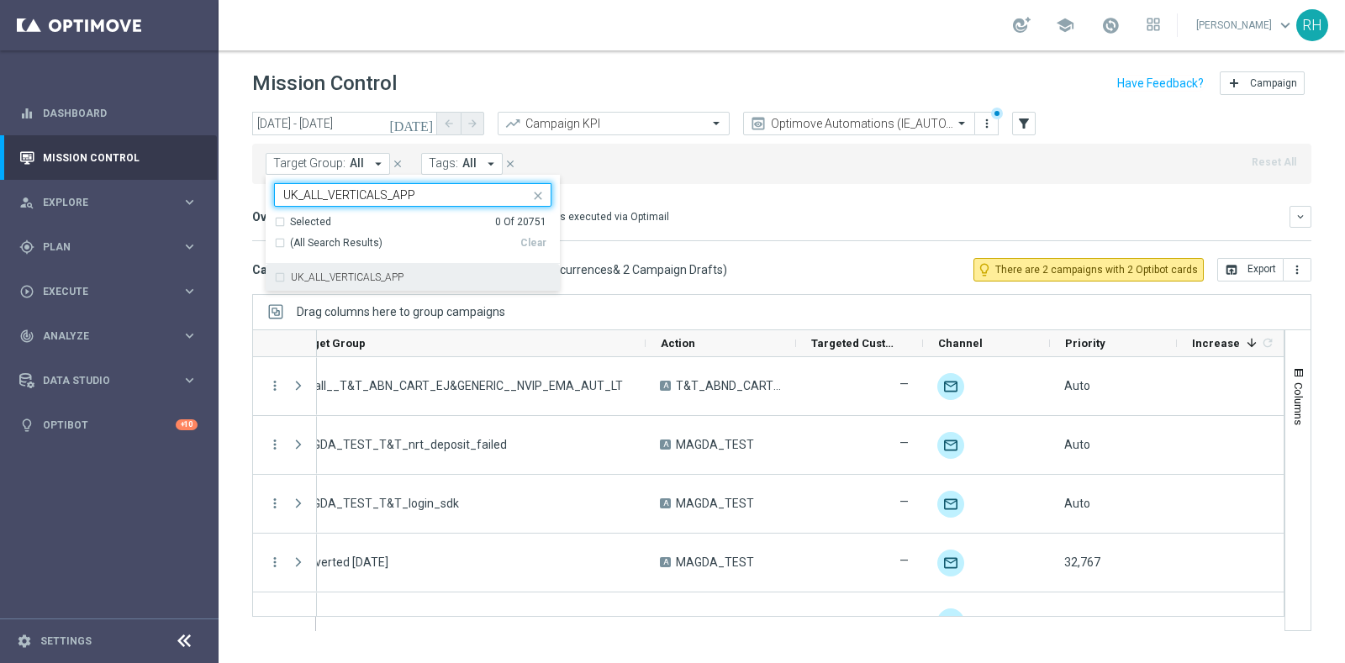
click at [361, 272] on label "UK_ALL_VERTICALS_APP" at bounding box center [347, 277] width 113 height 10
type input "UK_ALL_VERTICALS_APP"
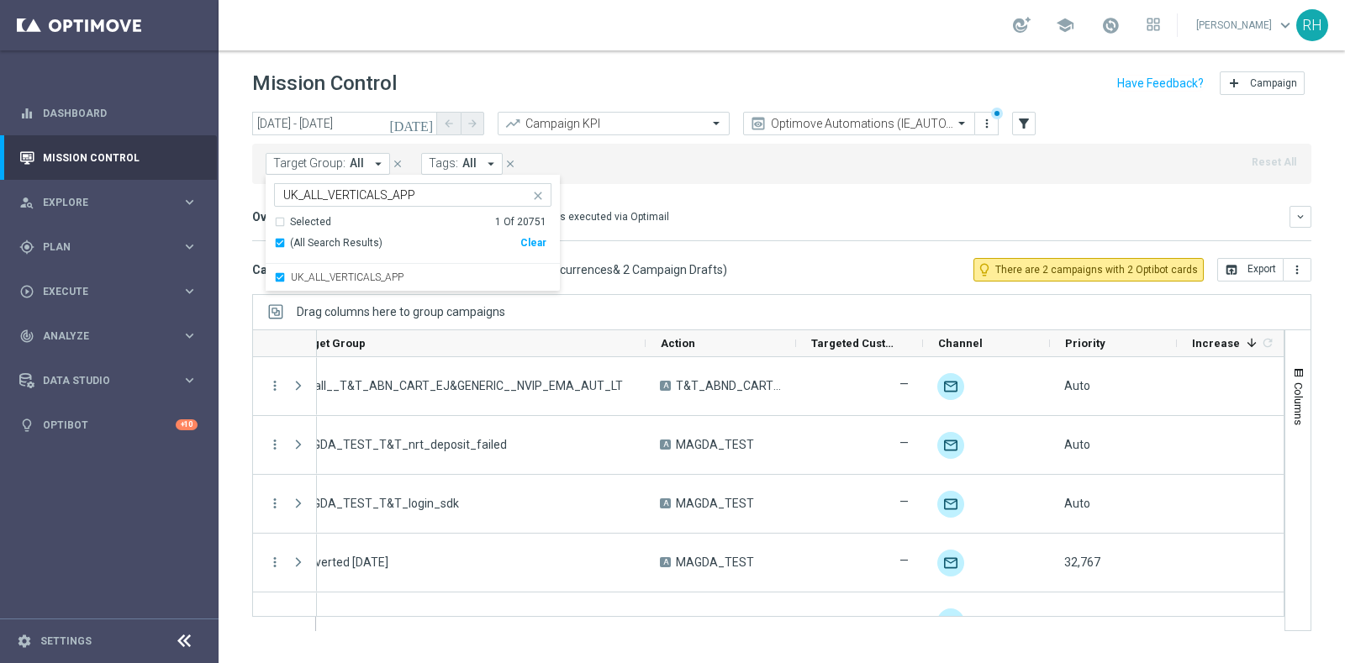
click at [720, 235] on div "Overview: Optimail arrow_drop_down This overview shows data of campaigns execut…" at bounding box center [781, 223] width 1059 height 35
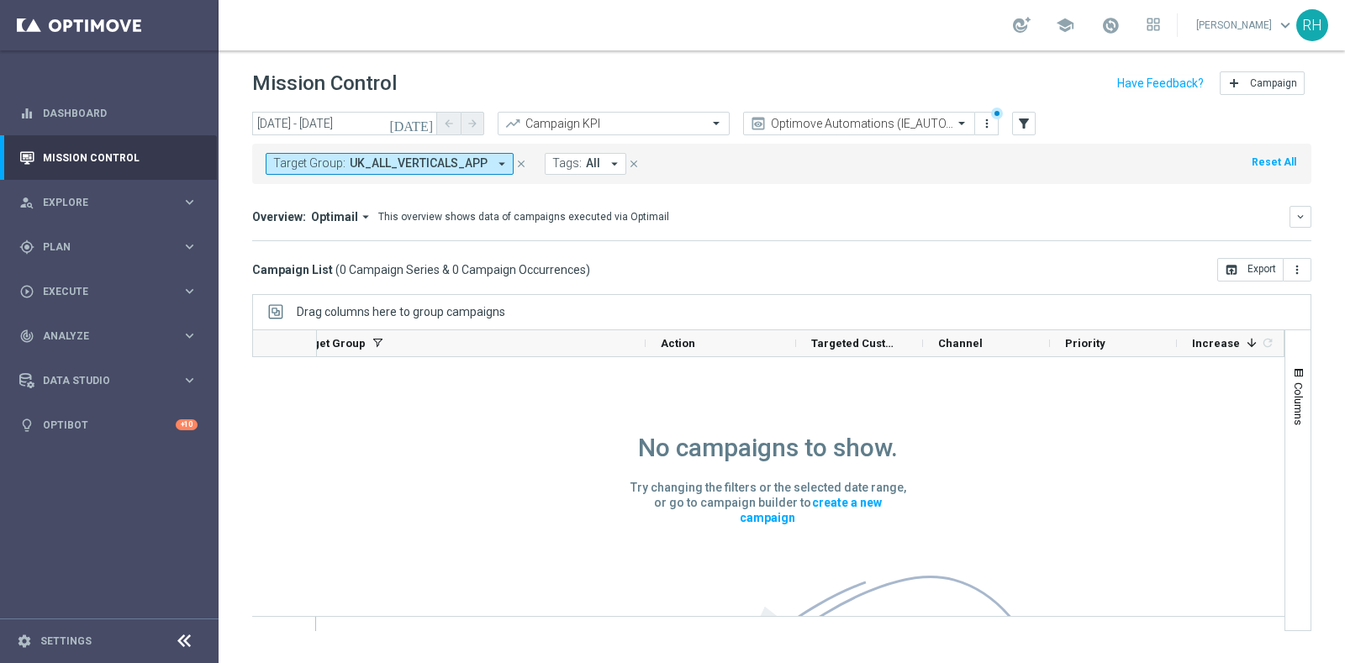
click at [430, 124] on icon "[DATE]" at bounding box center [411, 123] width 45 height 15
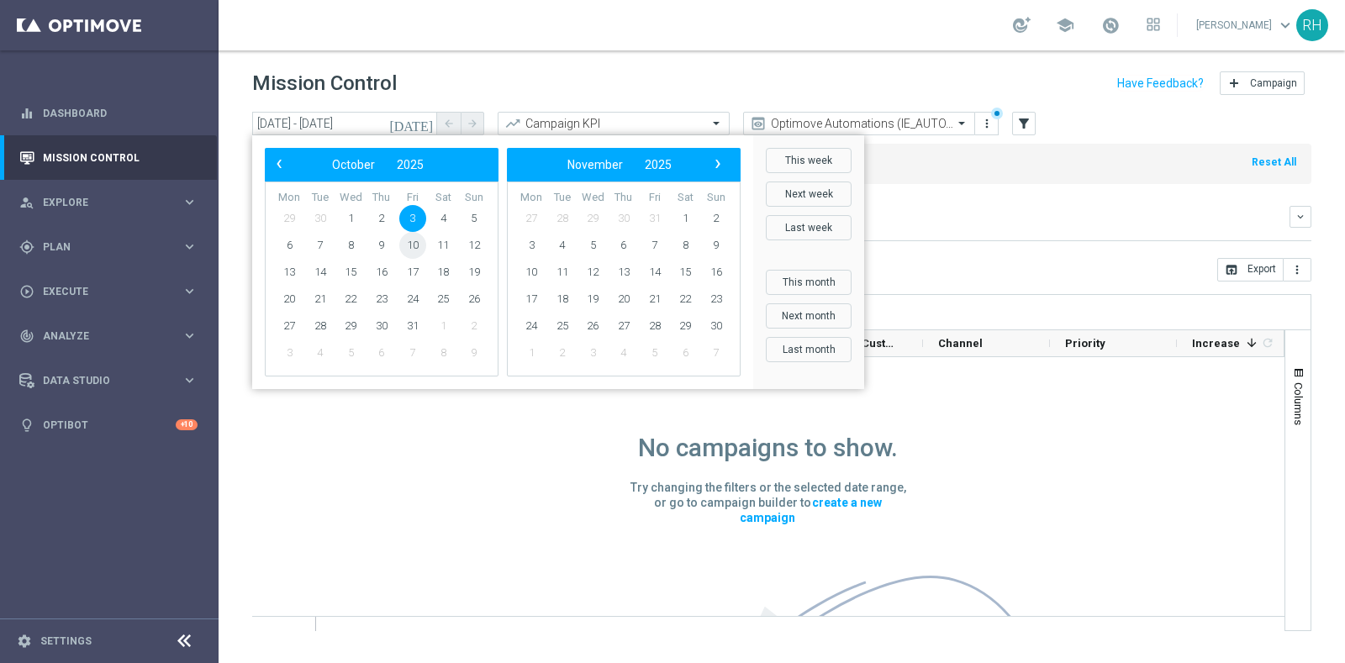
click at [417, 237] on span "10" at bounding box center [412, 245] width 27 height 27
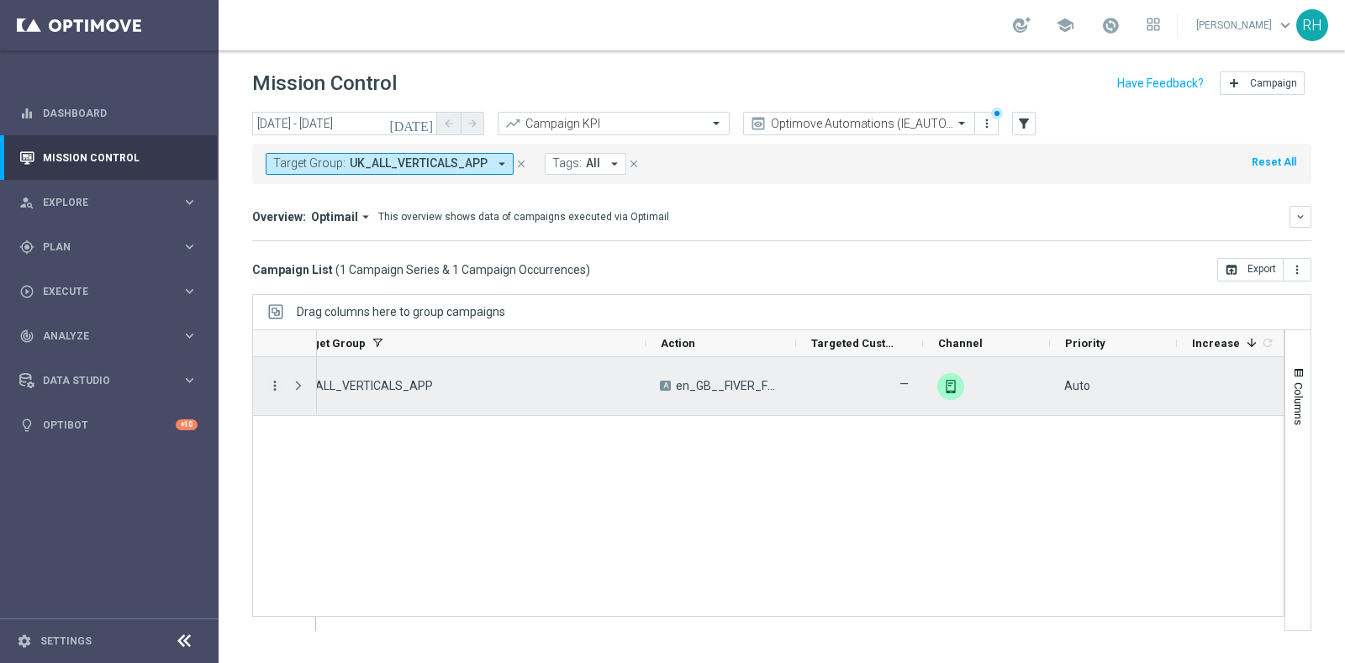
click at [271, 389] on icon "more_vert" at bounding box center [274, 385] width 15 height 15
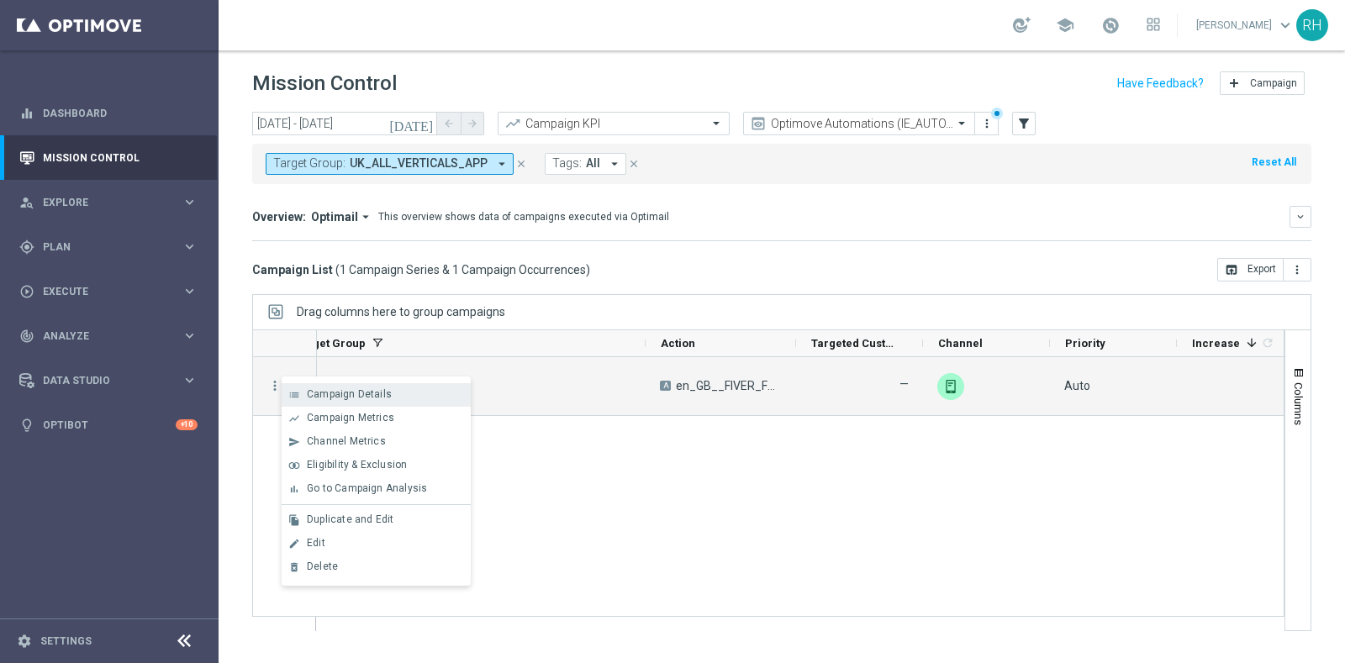
click at [287, 394] on div "list" at bounding box center [294, 395] width 25 height 12
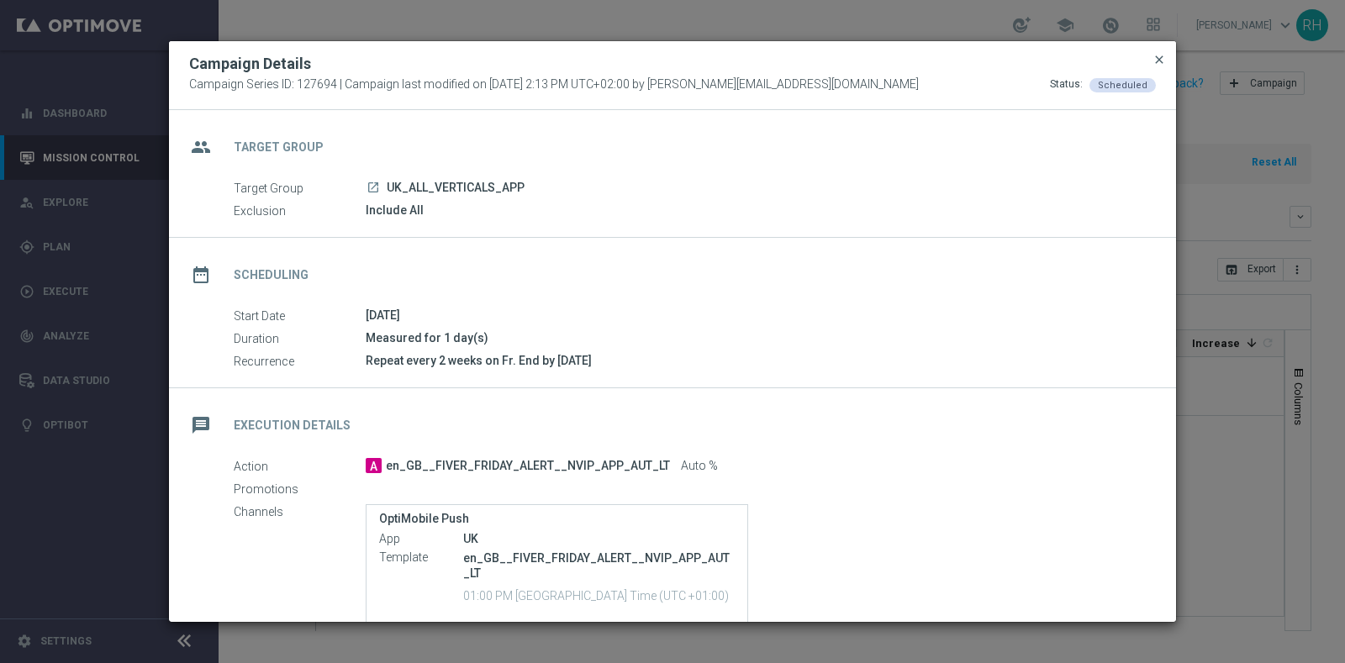
click at [1162, 59] on span "close" at bounding box center [1158, 59] width 13 height 13
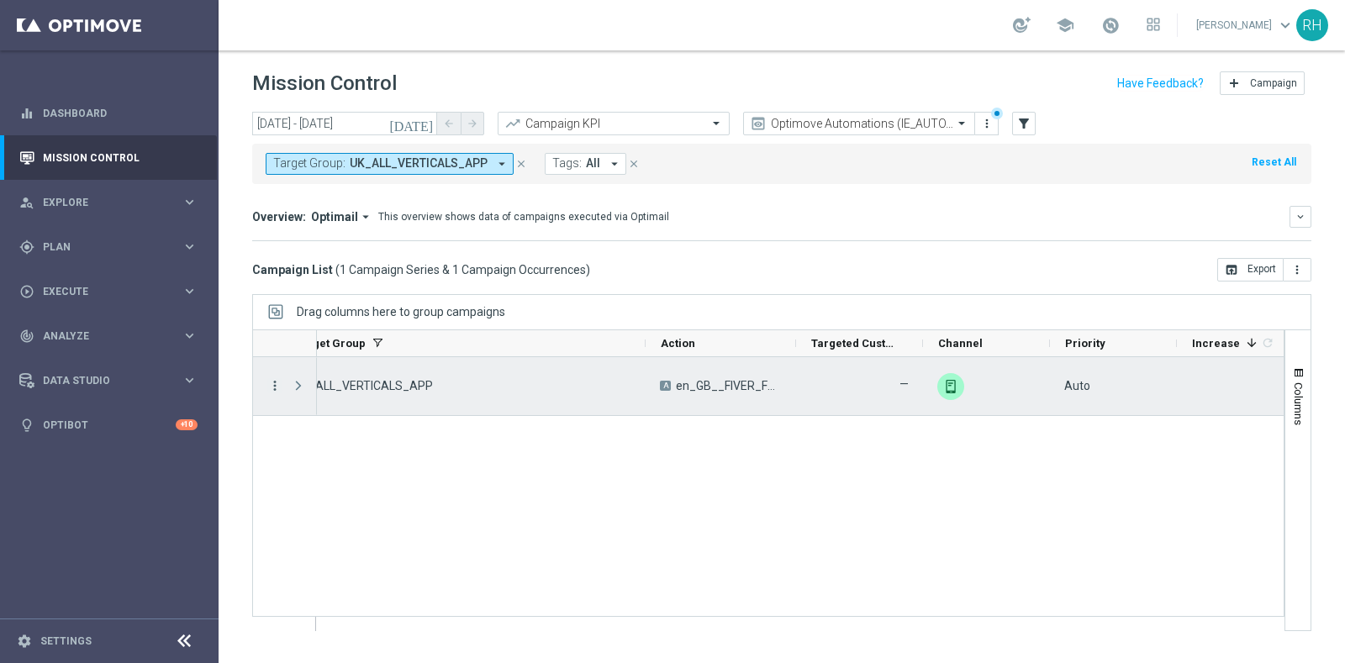
click at [271, 378] on icon "more_vert" at bounding box center [274, 385] width 15 height 15
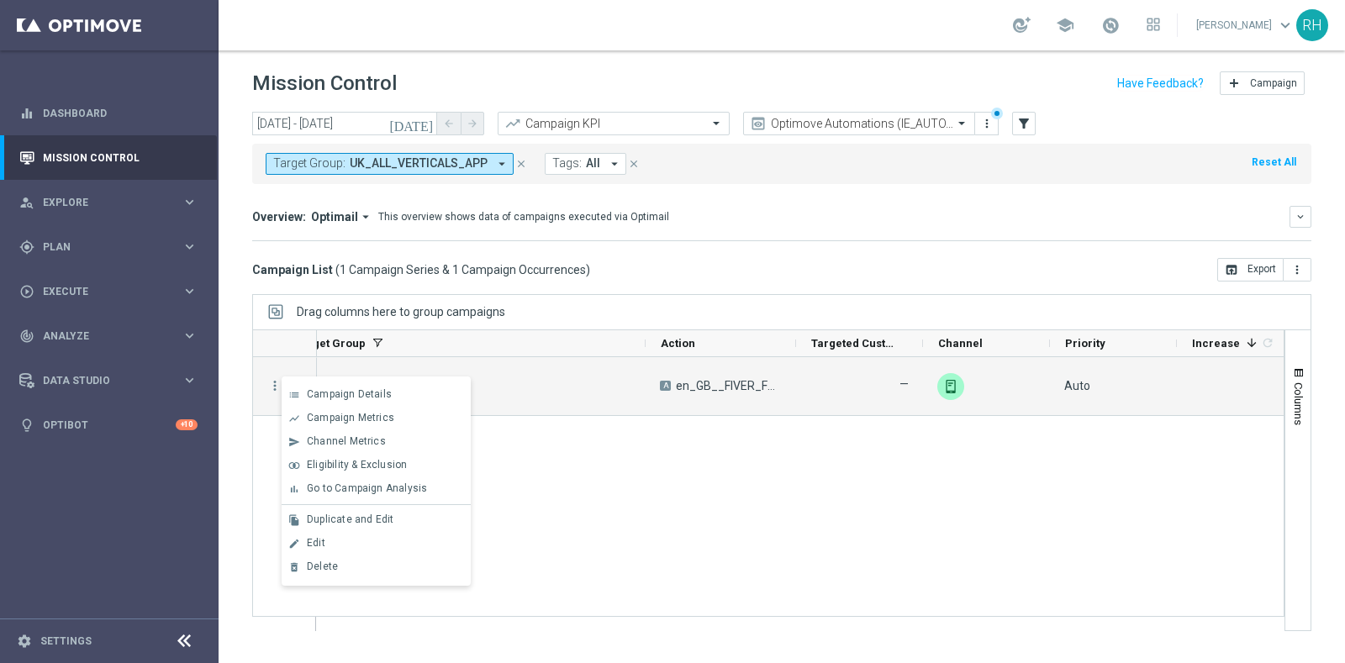
click at [654, 281] on div "[DATE] [DATE] - [DATE] arrow_back arrow_forward Campaign KPI trending_up Optimo…" at bounding box center [782, 380] width 1126 height 536
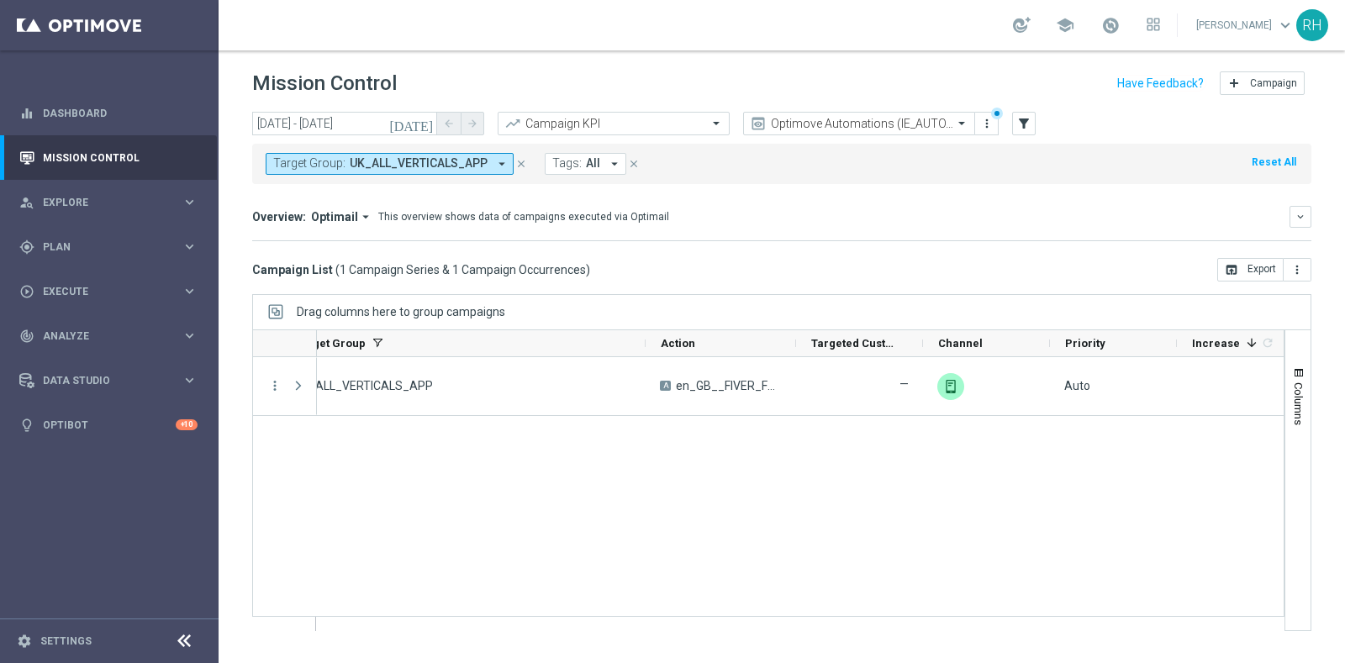
click at [421, 124] on icon "[DATE]" at bounding box center [411, 123] width 45 height 15
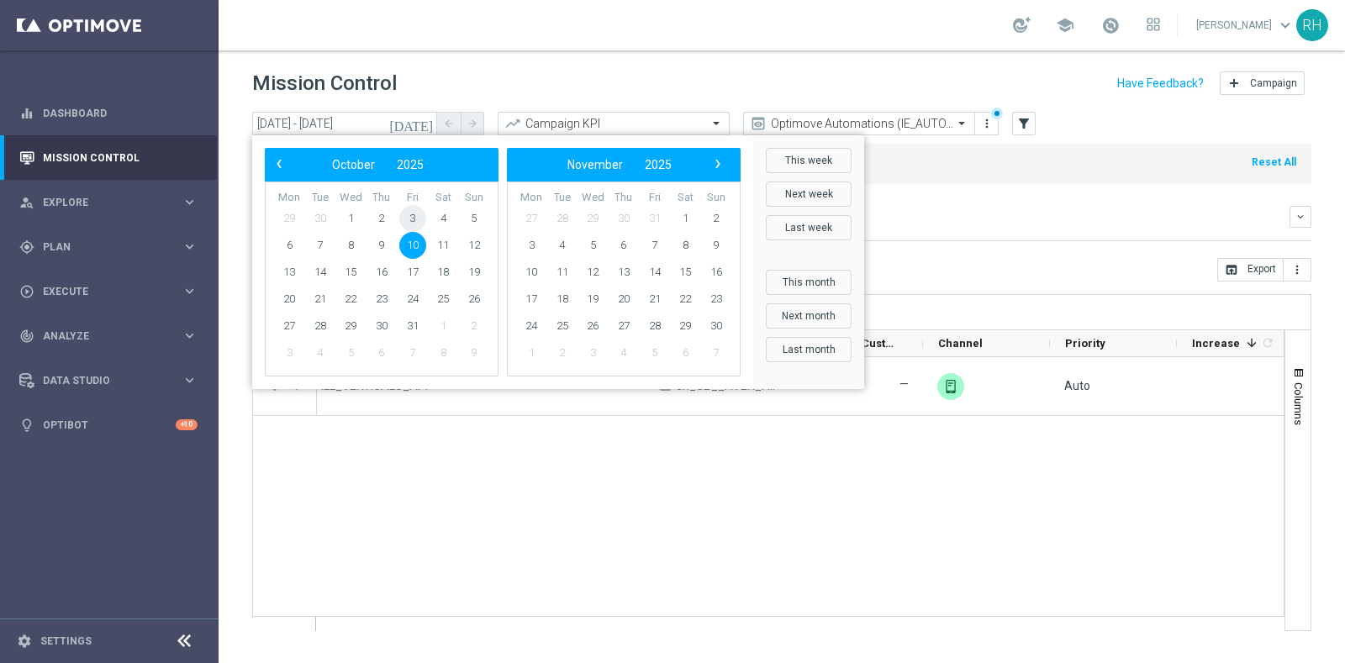
click at [414, 222] on span "3" at bounding box center [412, 218] width 27 height 27
type input "[DATE] - [DATE]"
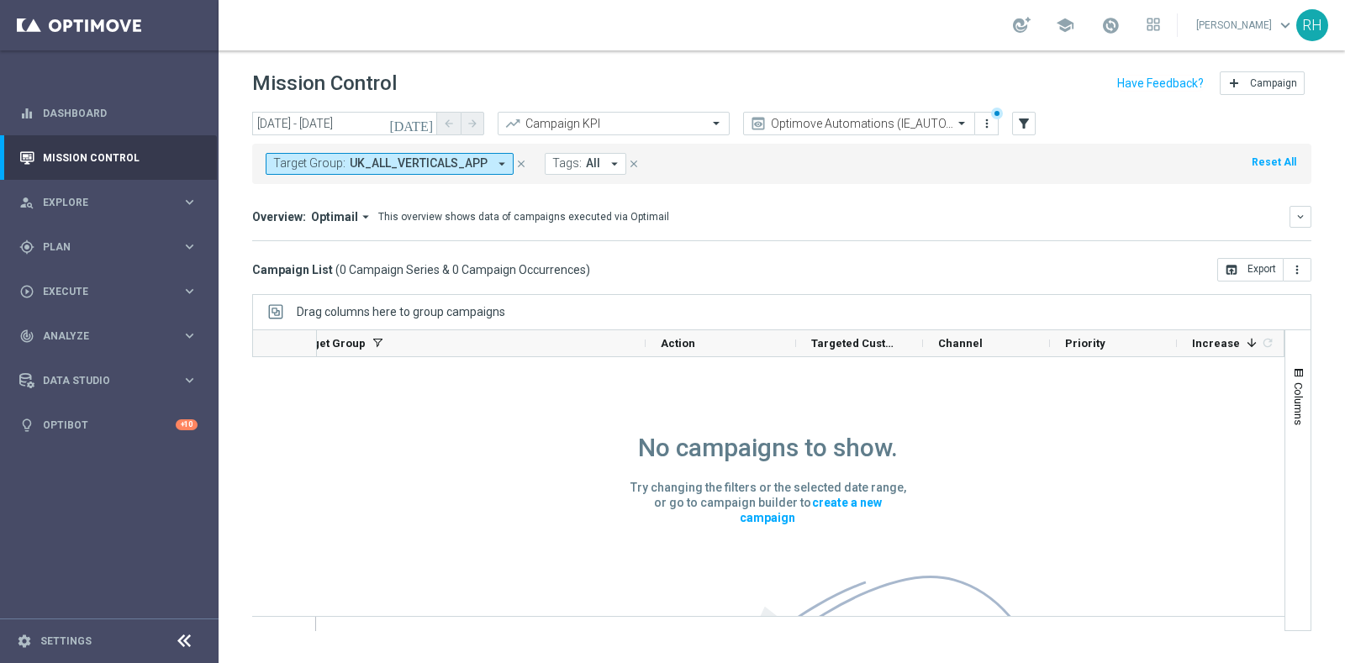
click at [414, 163] on span "UK_ALL_VERTICALS_APP" at bounding box center [419, 163] width 138 height 14
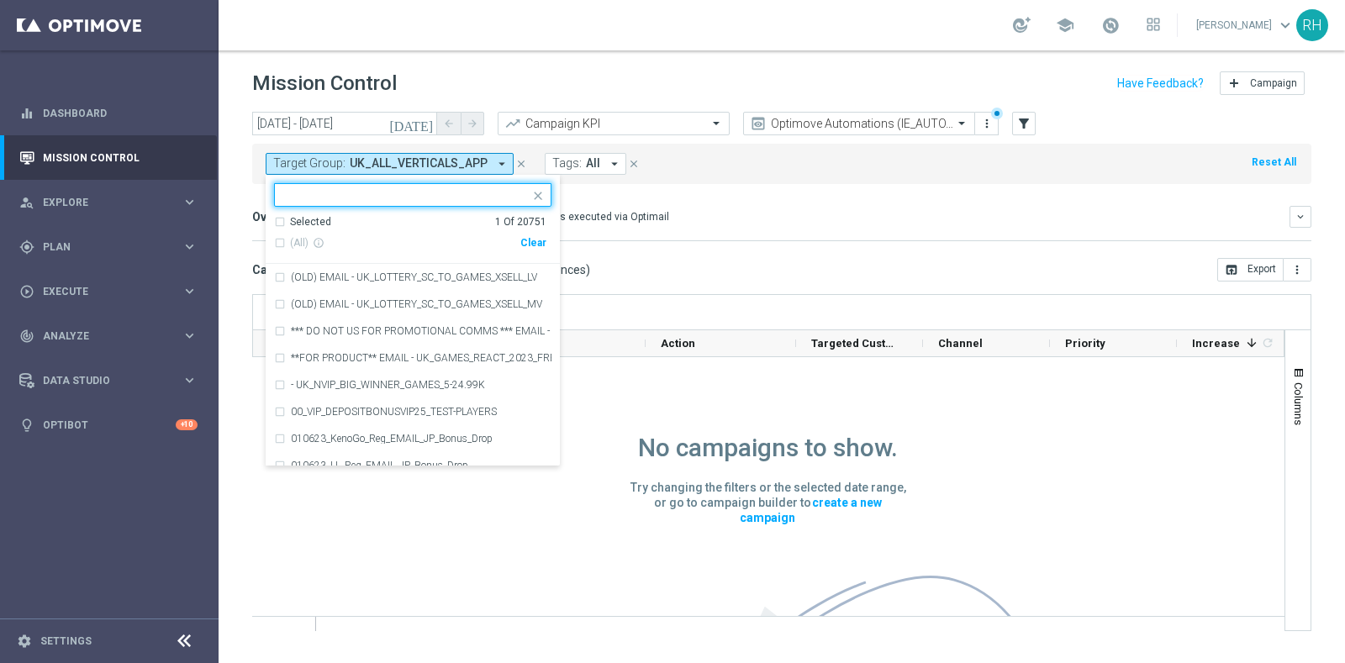
click at [525, 235] on div "(All) info_outline Clear" at bounding box center [410, 243] width 272 height 28
click at [0, 0] on div "Clear" at bounding box center [0, 0] width 0 height 0
click at [418, 191] on input "text" at bounding box center [406, 195] width 246 height 14
paste input "UK_CASINO_APP | FTP"
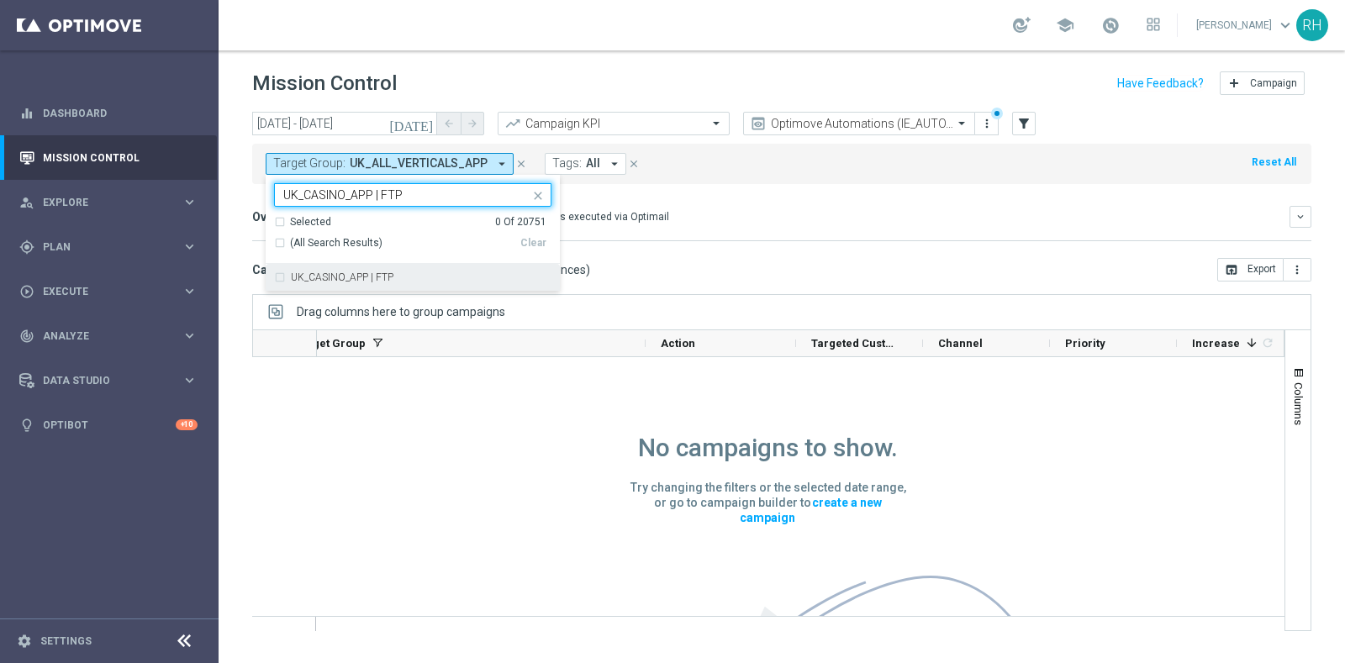
click at [416, 270] on div "UK_CASINO_APP | FTP" at bounding box center [412, 277] width 277 height 27
type input "UK_CASINO_APP | FTP"
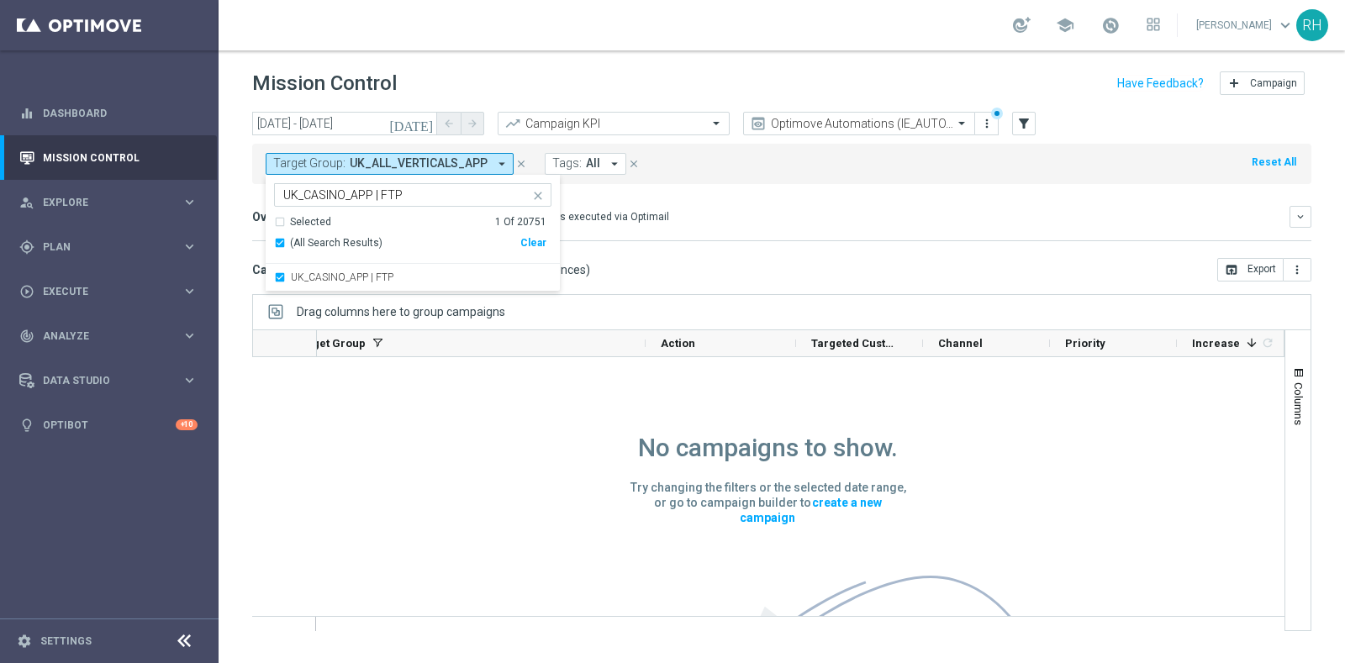
click at [672, 275] on div "Campaign List ( 0 Campaign Series & 0 Campaign Occurrences ) open_in_browser Ex…" at bounding box center [781, 270] width 1059 height 24
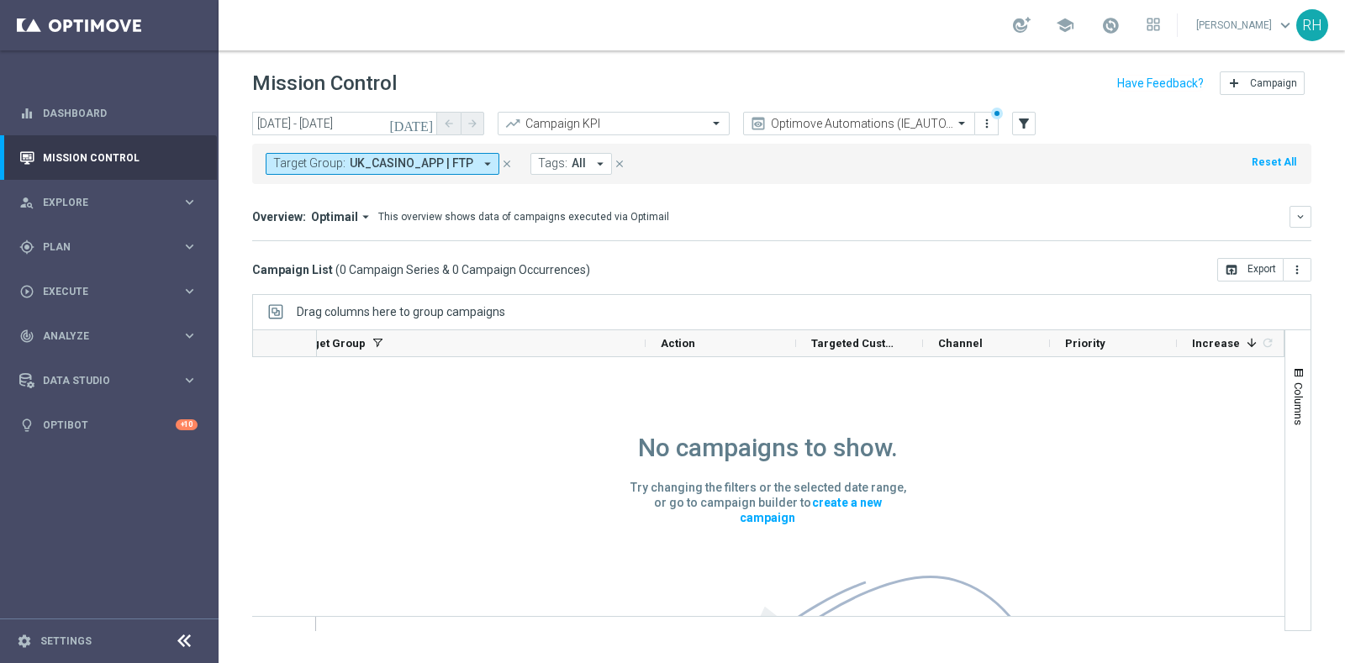
click at [672, 275] on div "Campaign List ( 0 Campaign Series & 0 Campaign Occurrences ) open_in_browser Ex…" at bounding box center [781, 270] width 1059 height 24
click at [429, 120] on icon "[DATE]" at bounding box center [411, 123] width 45 height 15
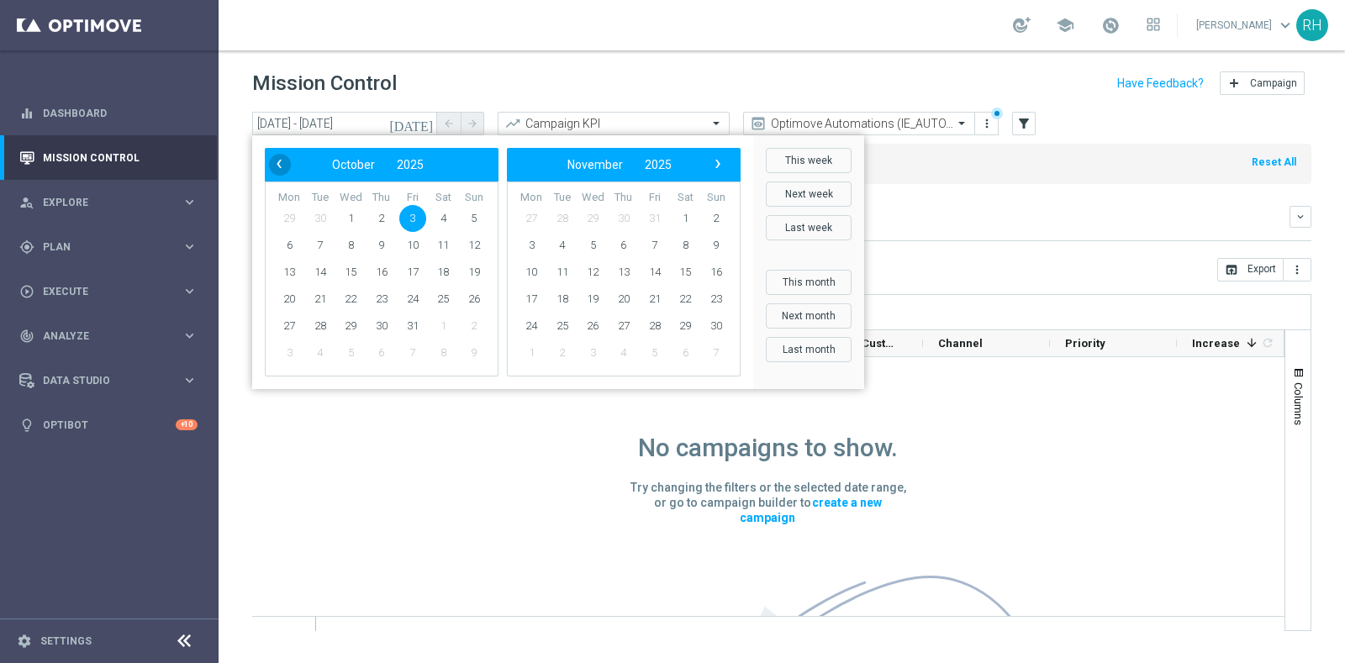
click at [272, 171] on span "‹" at bounding box center [279, 164] width 22 height 22
click at [418, 307] on span "26" at bounding box center [412, 299] width 27 height 27
type input "[DATE] - [DATE]"
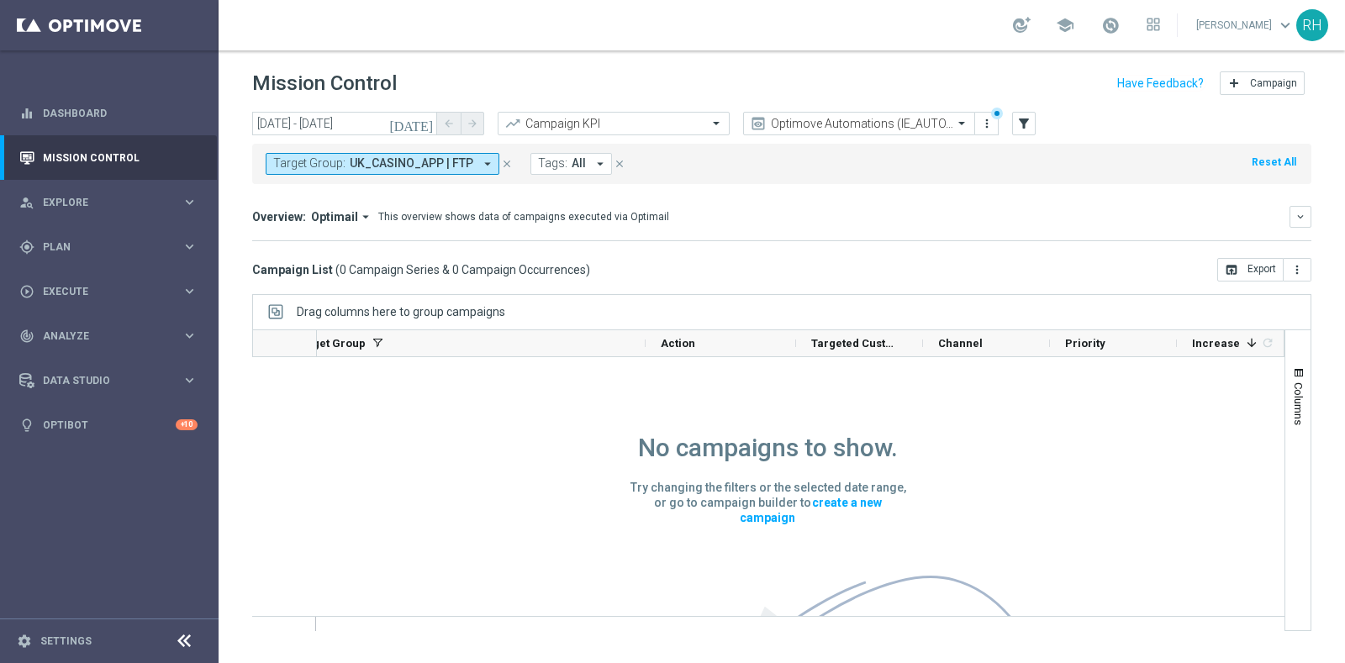
click at [970, 96] on div "Mission Control add Campaign" at bounding box center [781, 83] width 1059 height 33
